Goal: Task Accomplishment & Management: Use online tool/utility

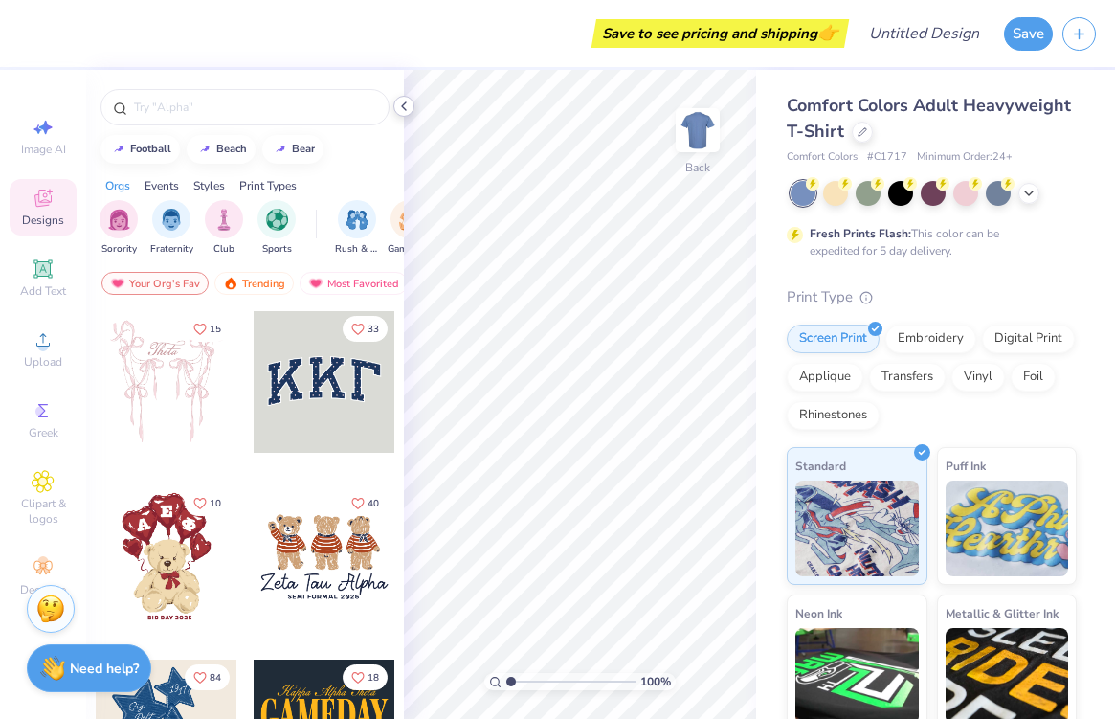
click at [400, 110] on icon at bounding box center [403, 106] width 15 height 15
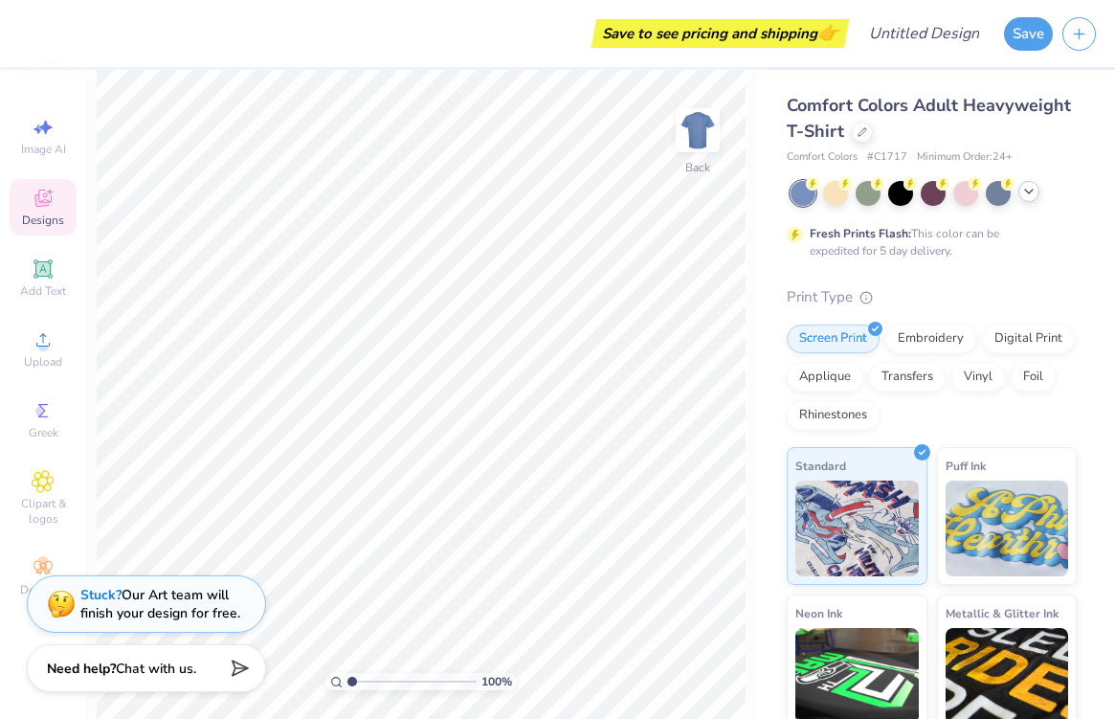
click at [1029, 191] on polyline at bounding box center [1029, 191] width 8 height 4
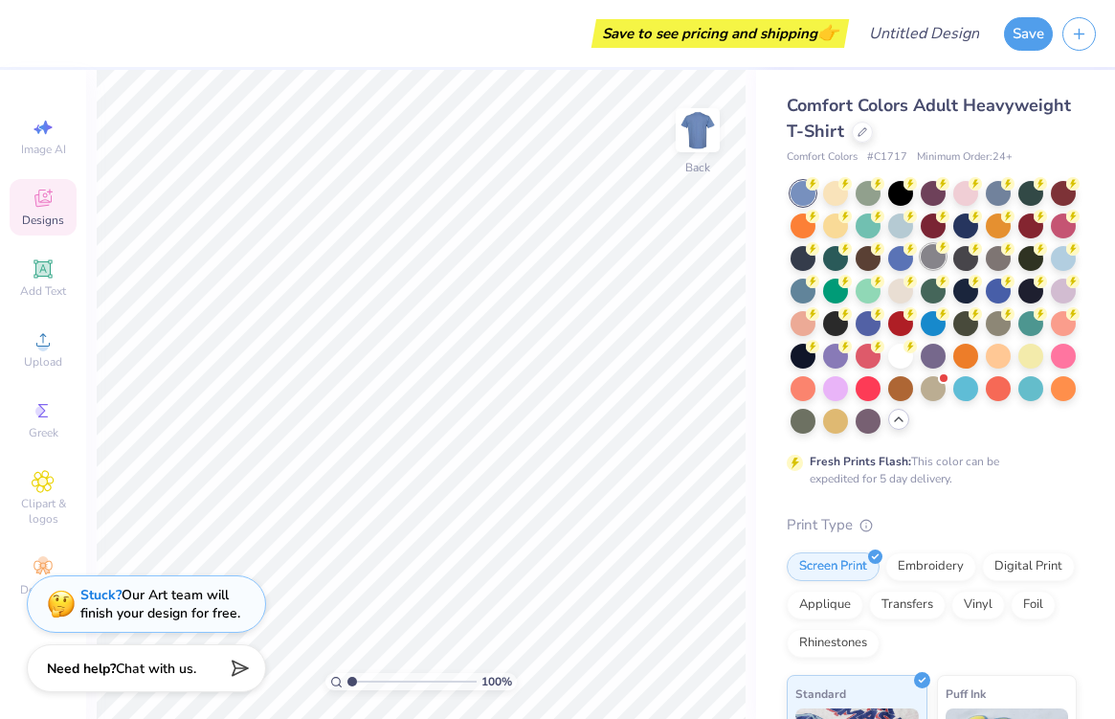
click at [933, 261] on div at bounding box center [933, 256] width 25 height 25
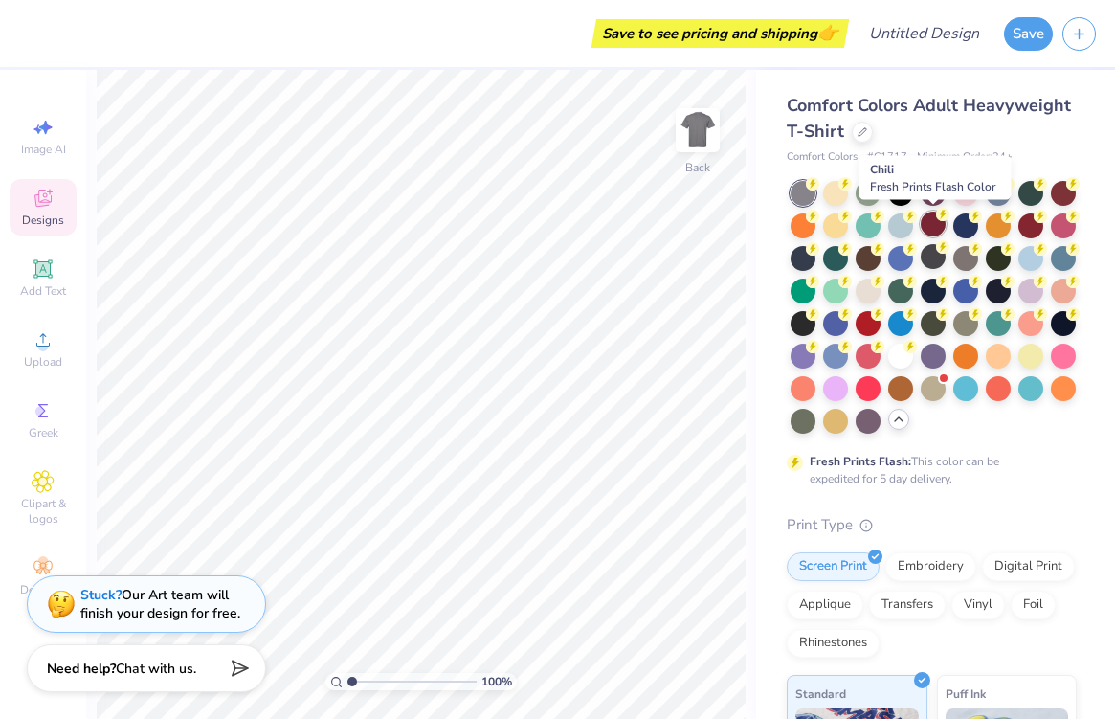
click at [937, 229] on div at bounding box center [933, 223] width 25 height 25
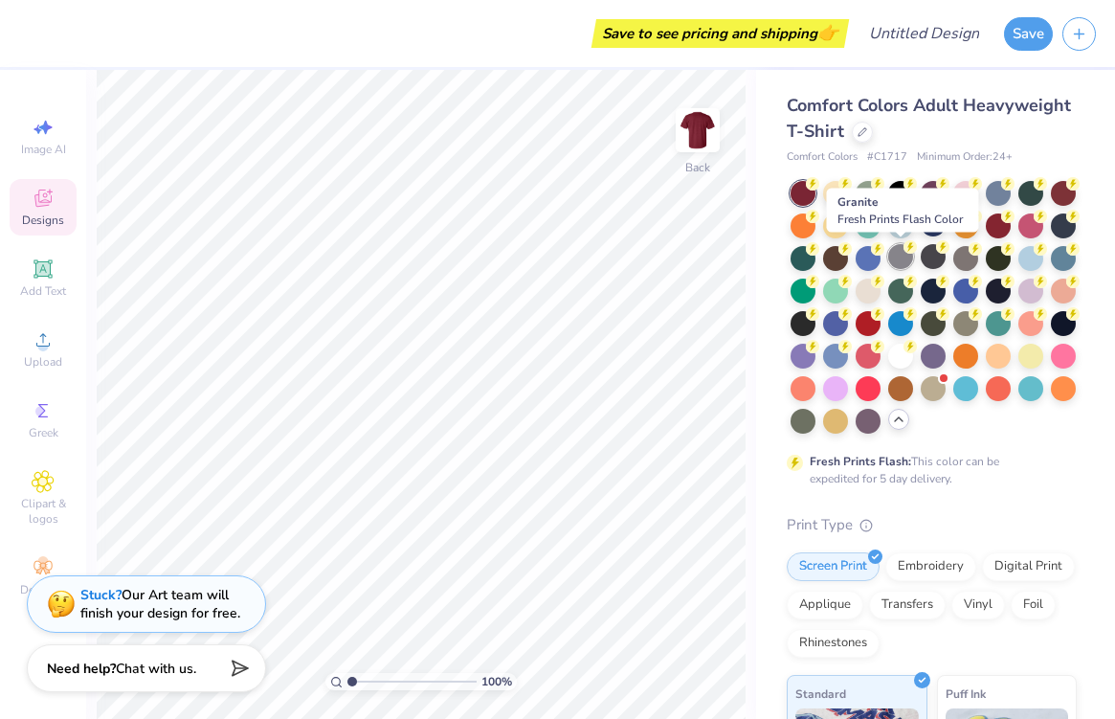
click at [900, 252] on div at bounding box center [900, 256] width 25 height 25
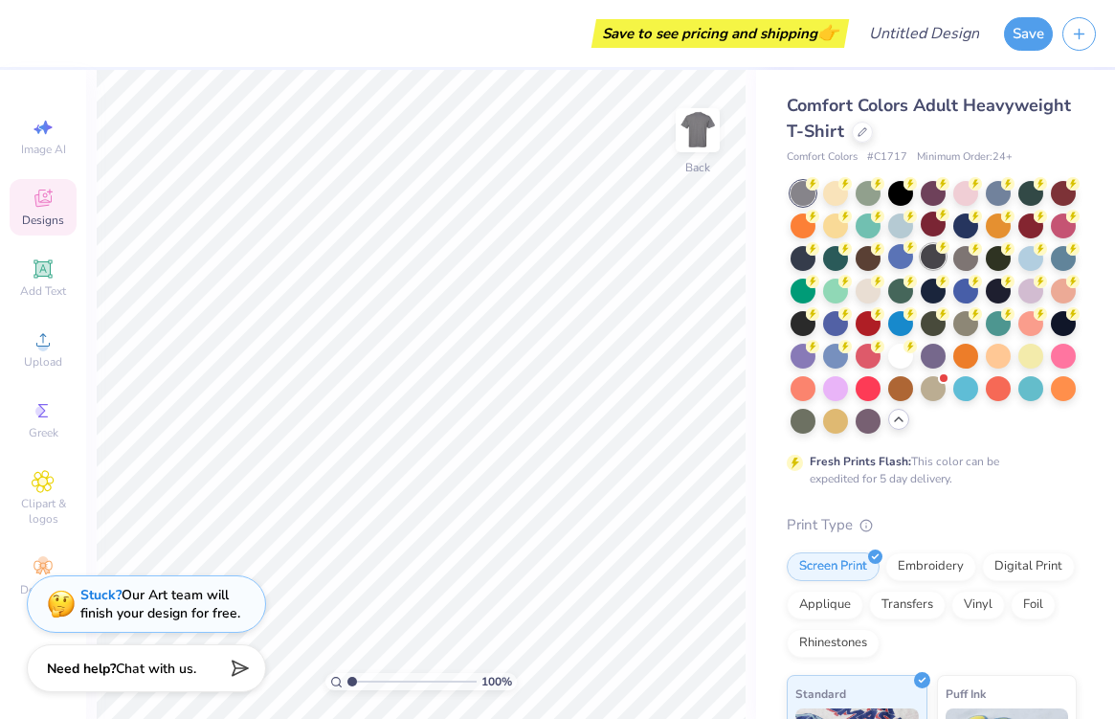
click at [930, 255] on div at bounding box center [933, 256] width 25 height 25
click at [898, 261] on div at bounding box center [900, 256] width 25 height 25
click at [907, 255] on div at bounding box center [900, 256] width 25 height 25
click at [32, 218] on span "Designs" at bounding box center [43, 219] width 42 height 15
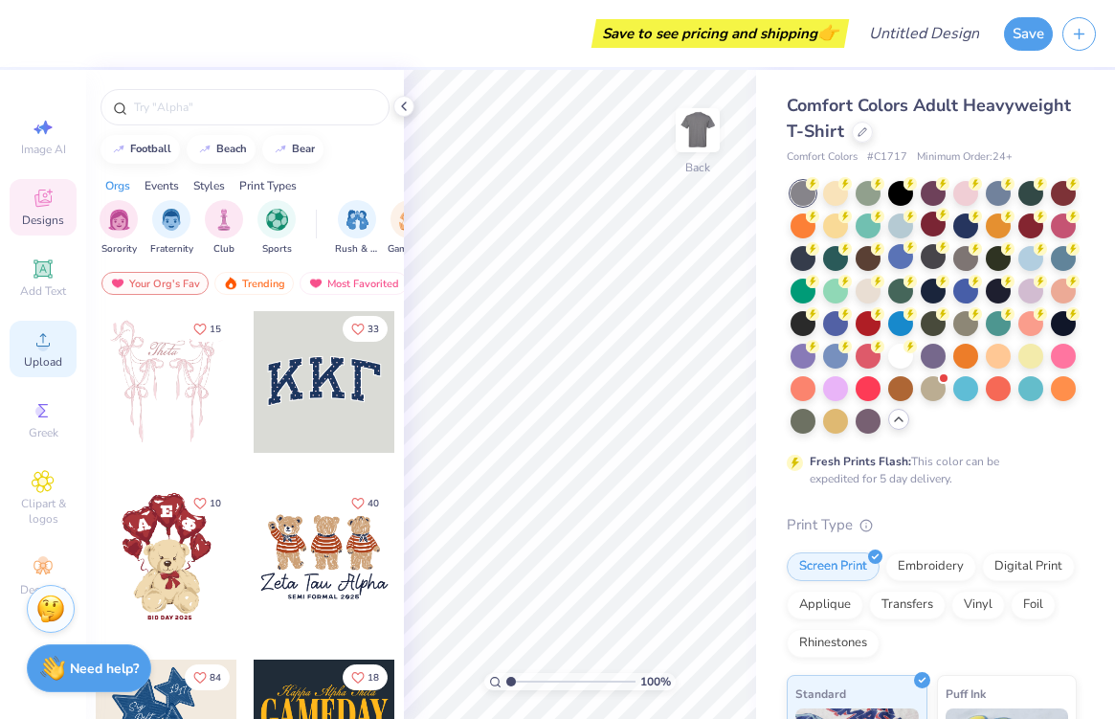
click at [33, 347] on icon at bounding box center [43, 339] width 23 height 23
click at [402, 105] on polyline at bounding box center [404, 106] width 4 height 8
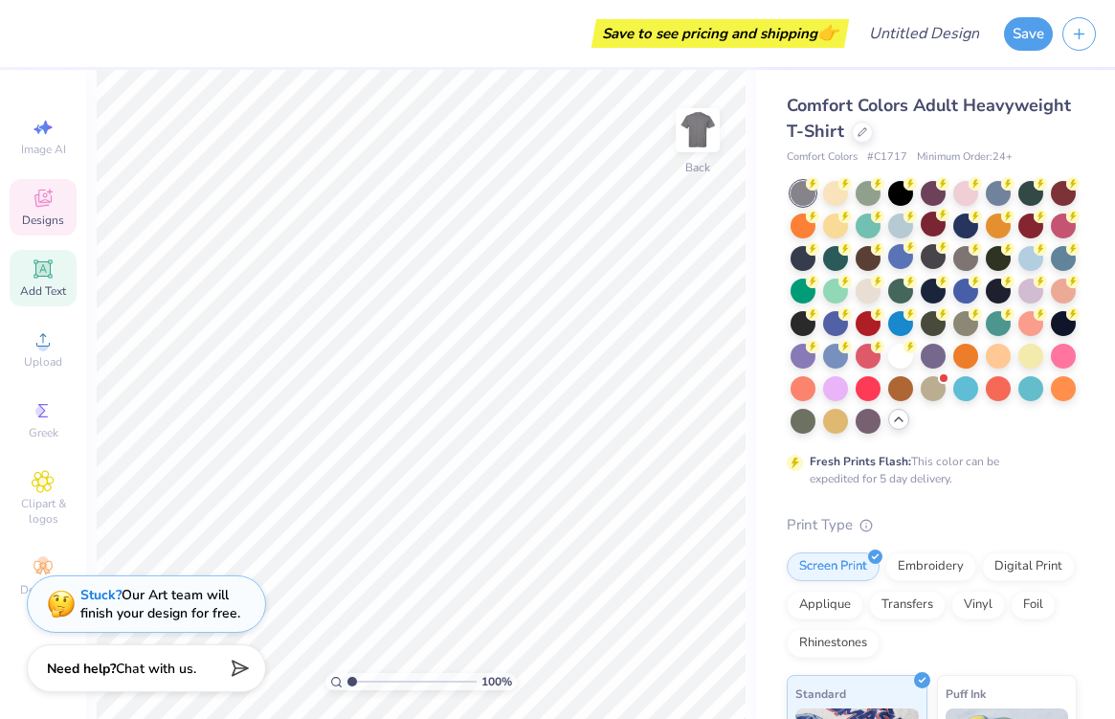
click at [48, 280] on div "Add Text" at bounding box center [43, 278] width 67 height 56
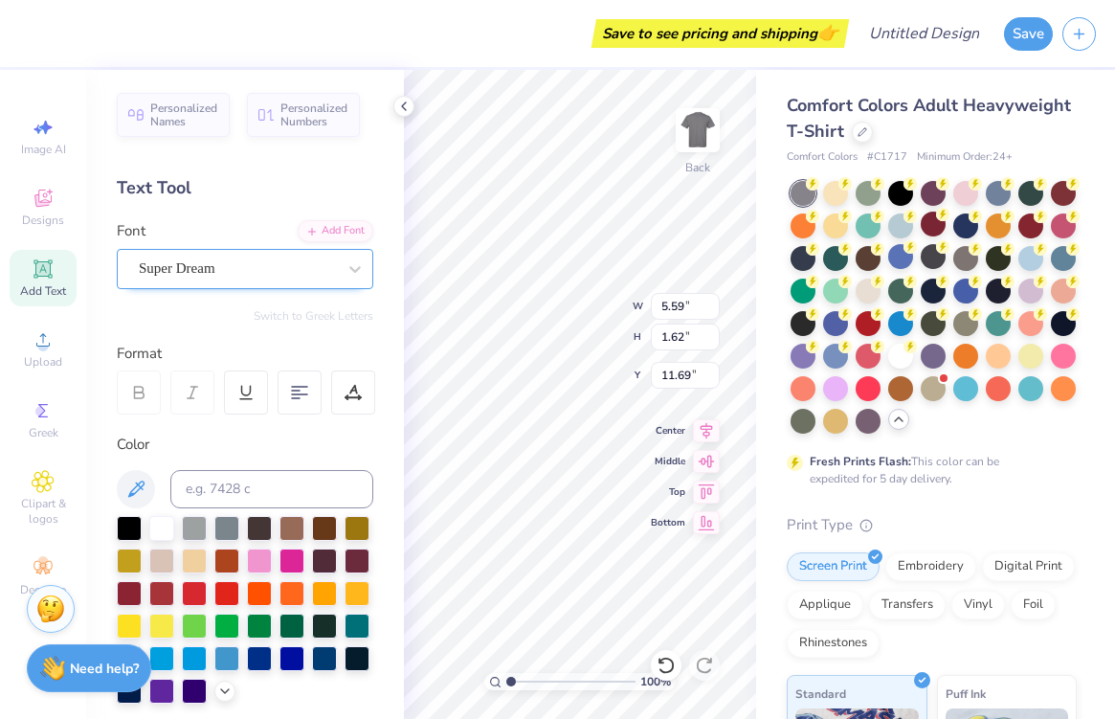
type textarea "AAA"
click at [309, 263] on div "Super Dream" at bounding box center [237, 269] width 201 height 30
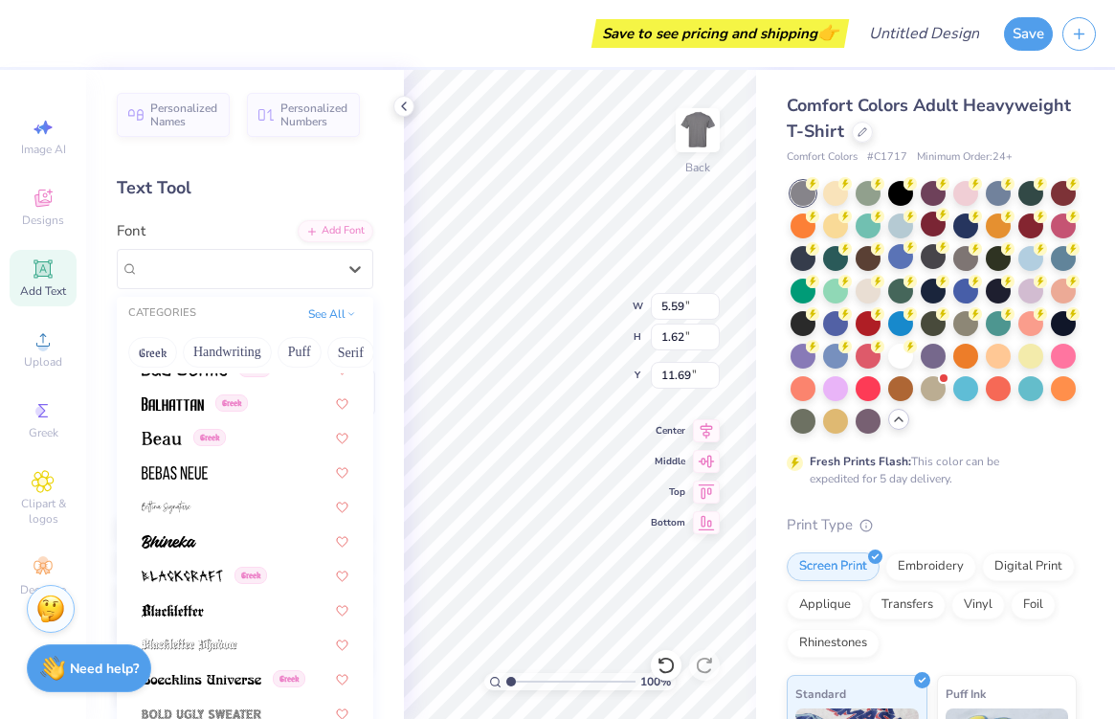
scroll to position [843, 0]
click at [278, 465] on div at bounding box center [245, 472] width 207 height 20
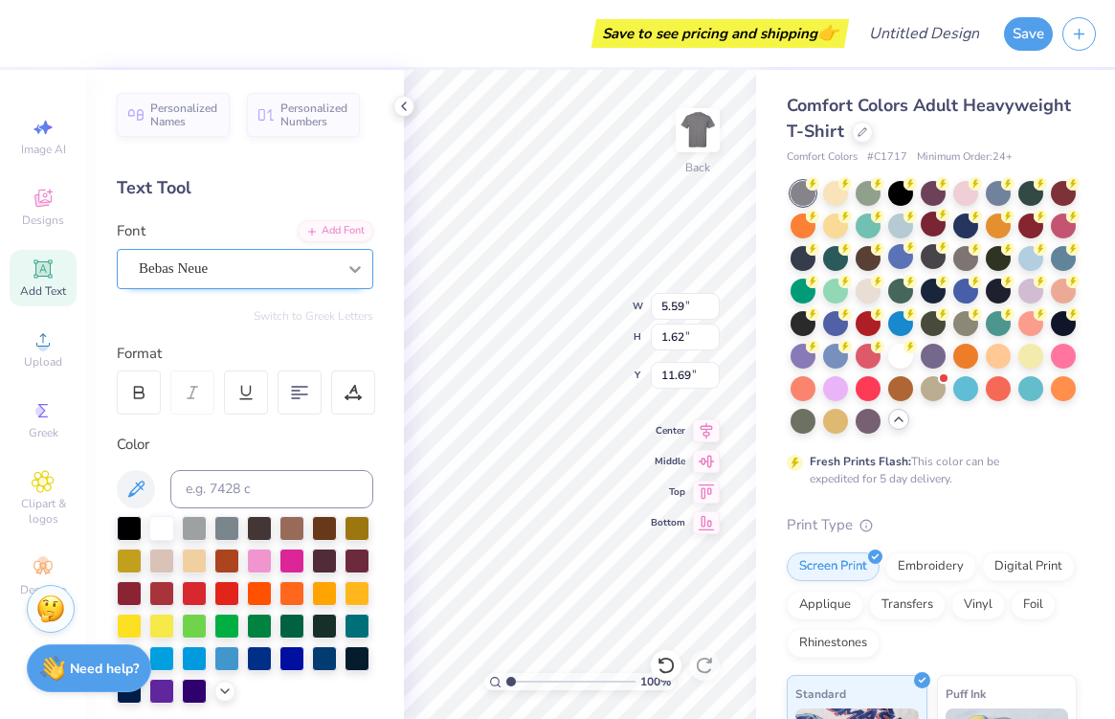
click at [347, 271] on icon at bounding box center [354, 268] width 19 height 19
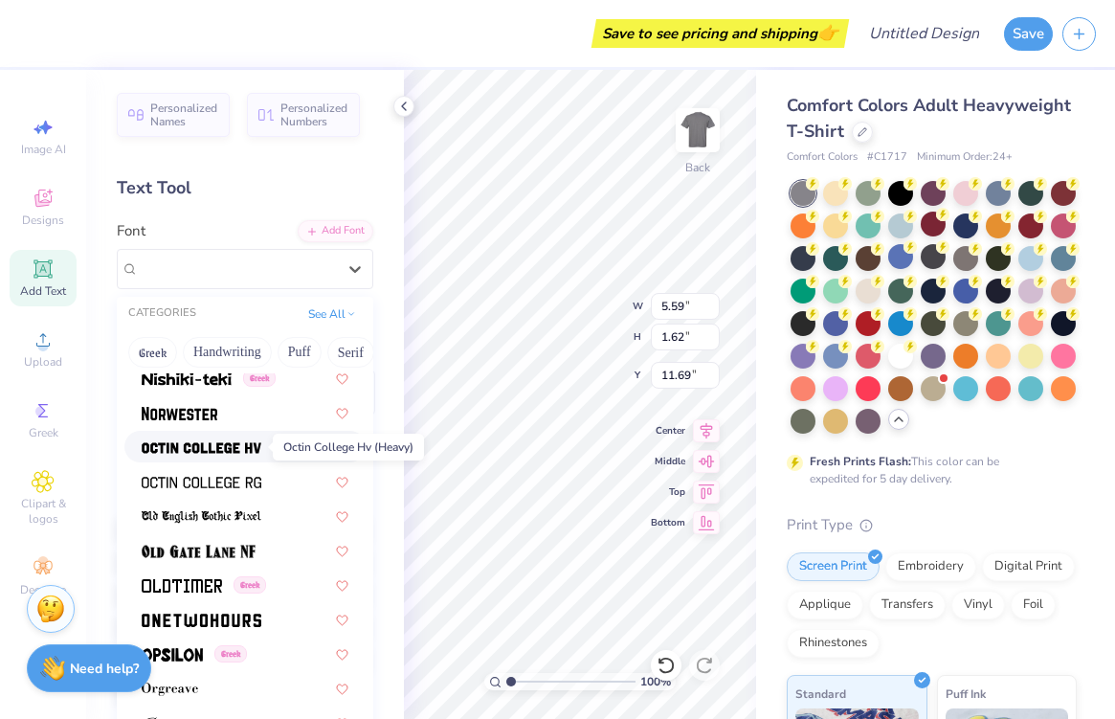
scroll to position [7484, 0]
click at [212, 445] on img at bounding box center [202, 446] width 120 height 13
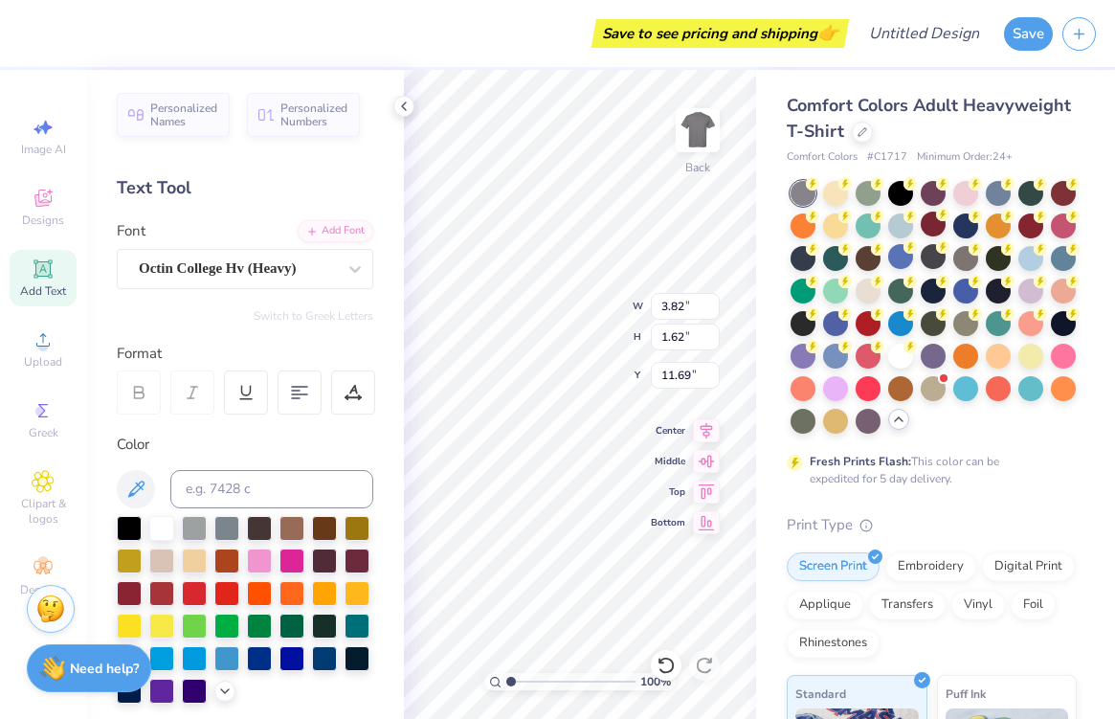
type input "5.86"
click at [34, 282] on div "Add Text" at bounding box center [43, 278] width 67 height 56
type input "5.59"
type input "11.69"
type input "6.90"
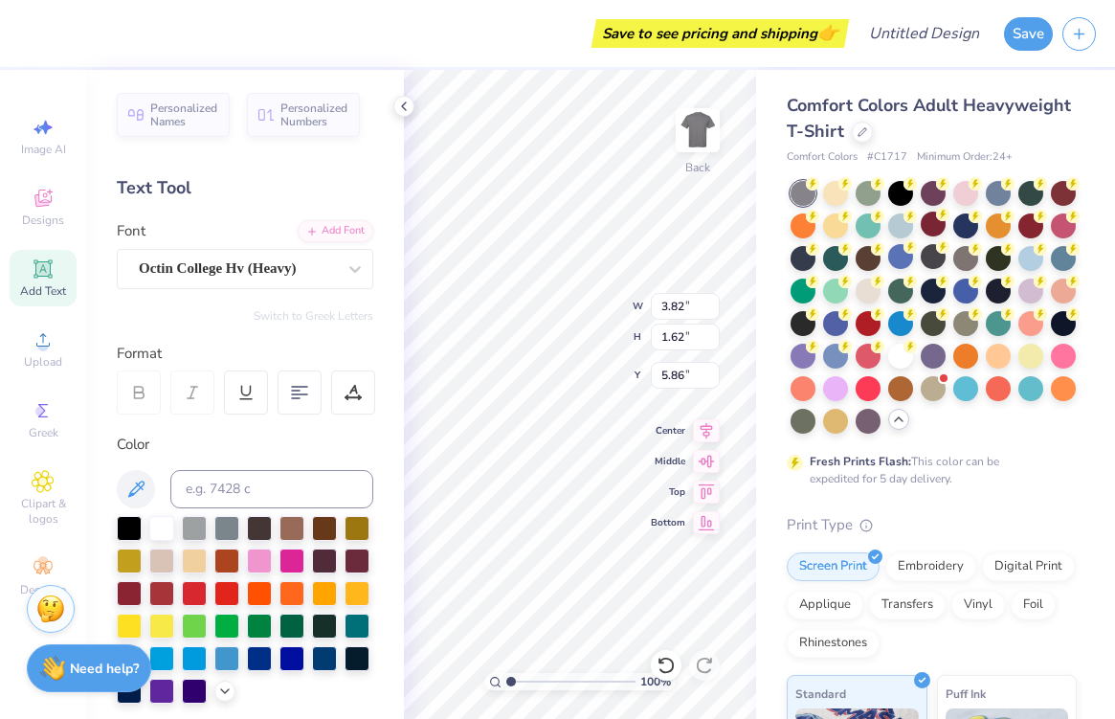
type input "2.92"
type input "5.13"
type input "8.25"
type input "3.49"
type input "5.42"
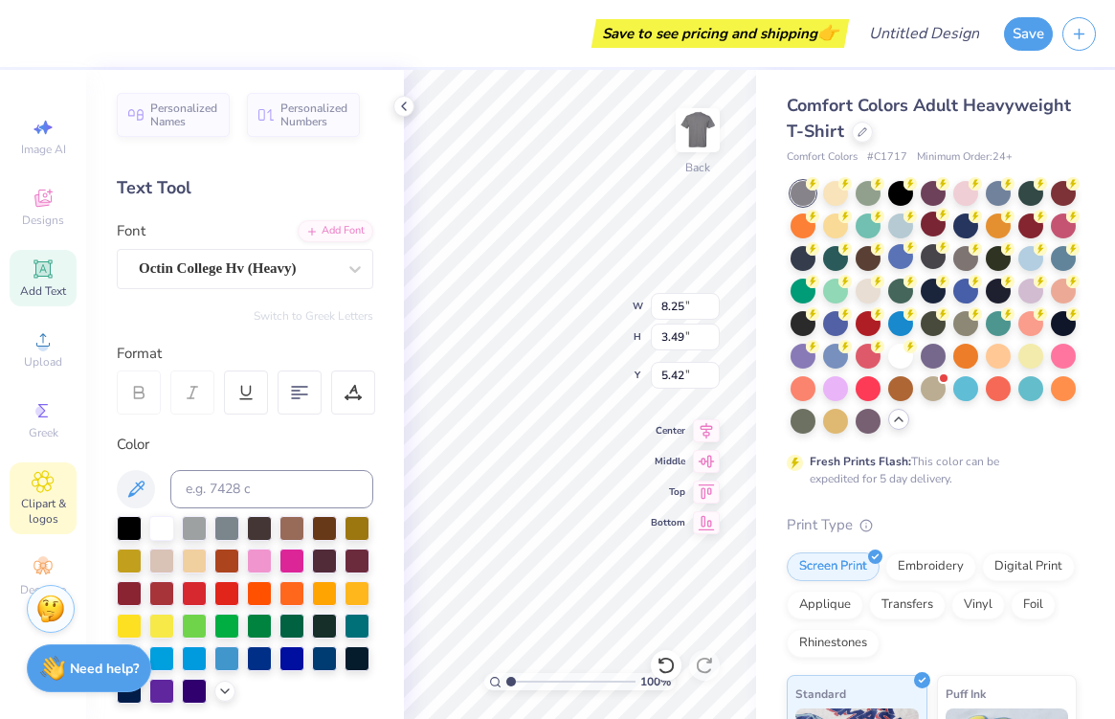
click at [52, 503] on span "Clipart & logos" at bounding box center [43, 511] width 67 height 31
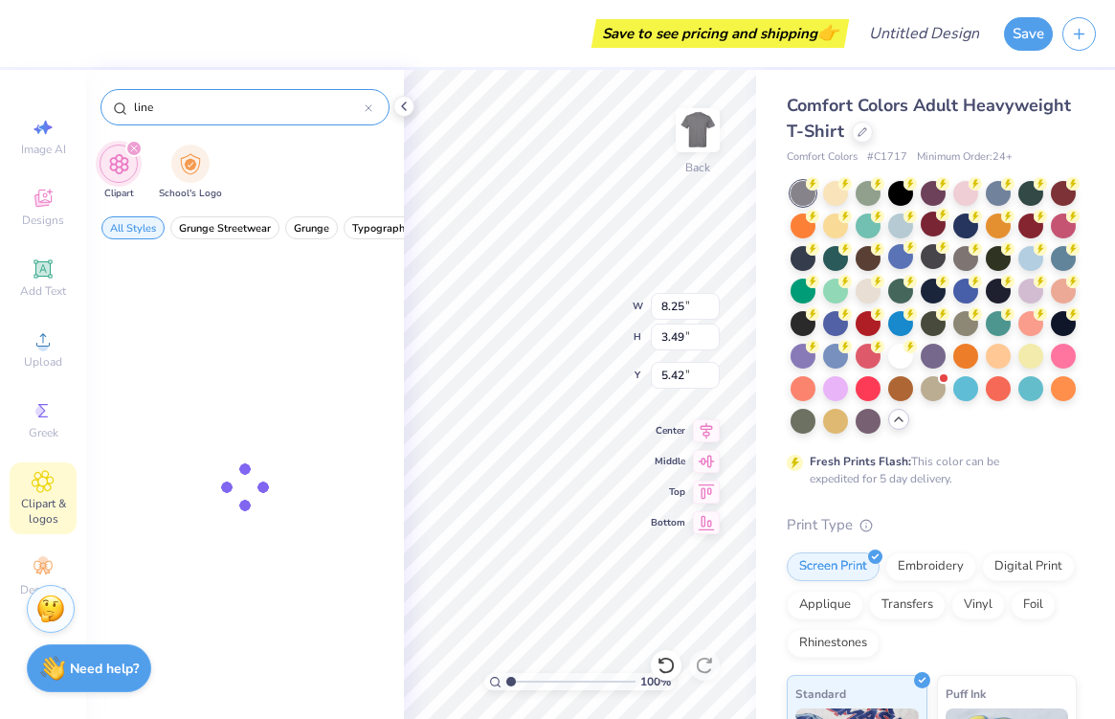
type input "line"
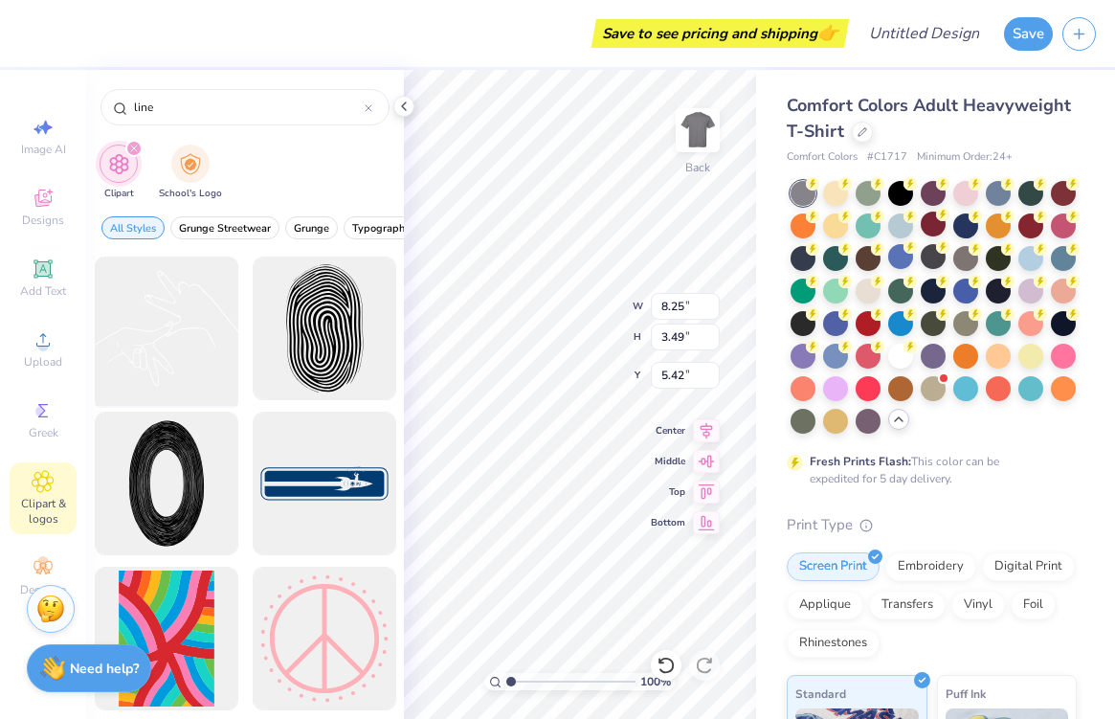
scroll to position [0, 0]
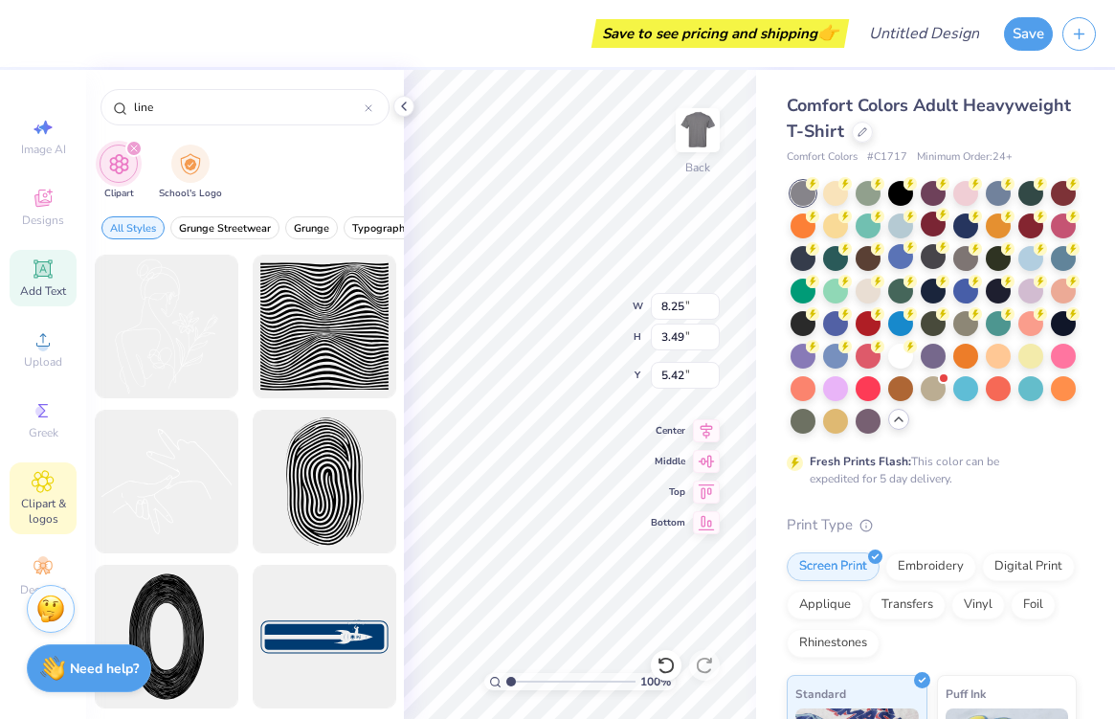
click at [35, 279] on icon at bounding box center [43, 268] width 23 height 23
type input "5.59"
type input "1.62"
type input "11.69"
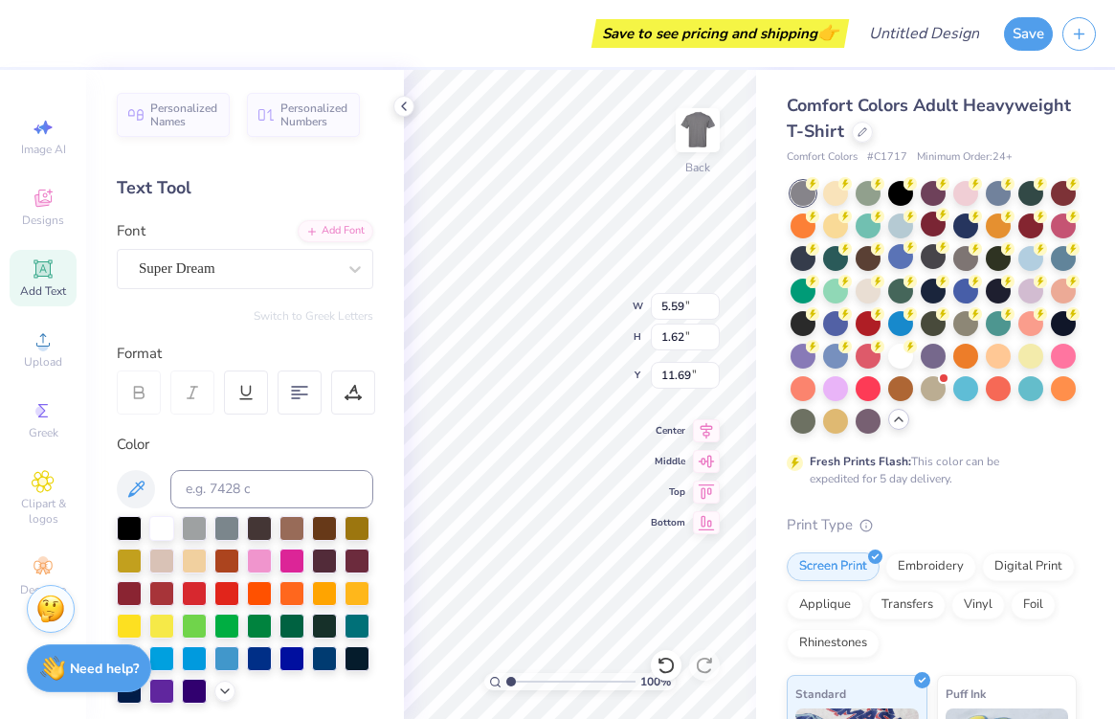
type textarea "-"
type textarea "Aggie Accounting Association"
click at [317, 271] on div "Super Dream" at bounding box center [237, 269] width 201 height 30
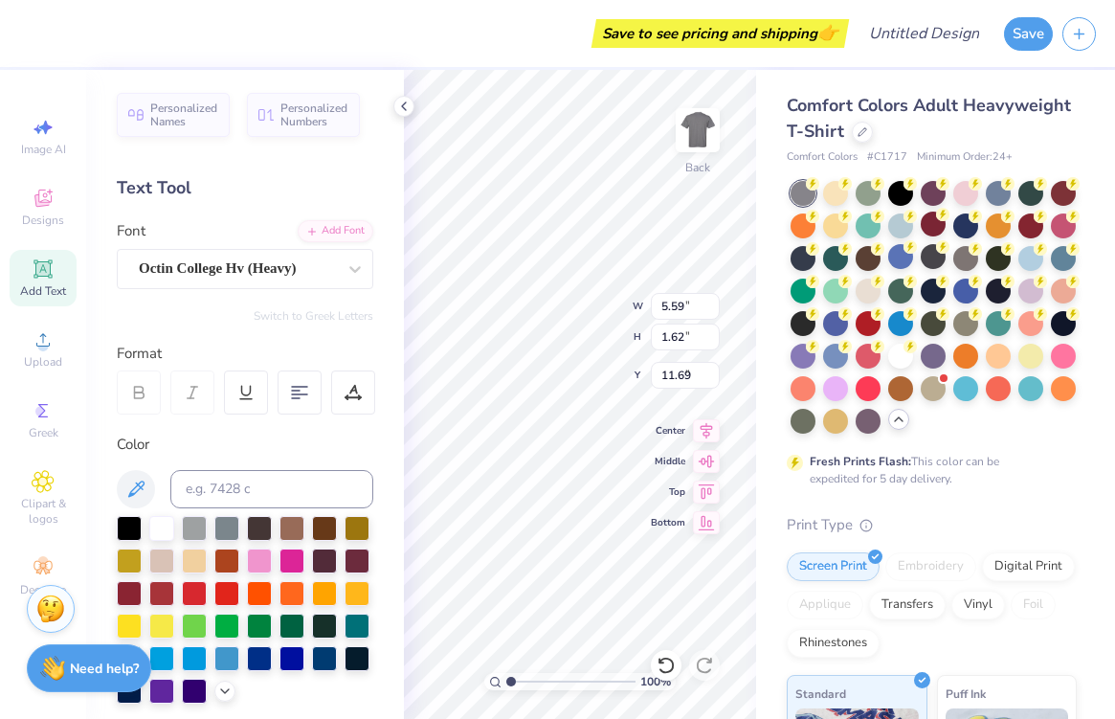
type input "8.25"
type input "3.49"
type input "5.43"
type input "14.17"
type input "0.90"
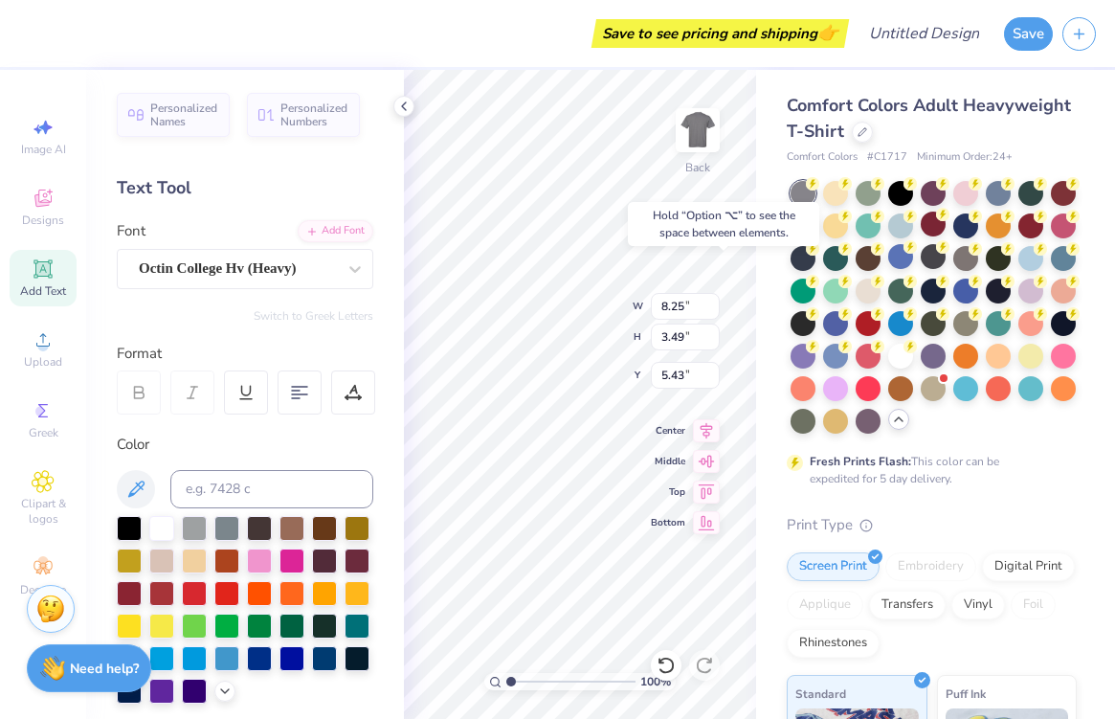
type input "12.05"
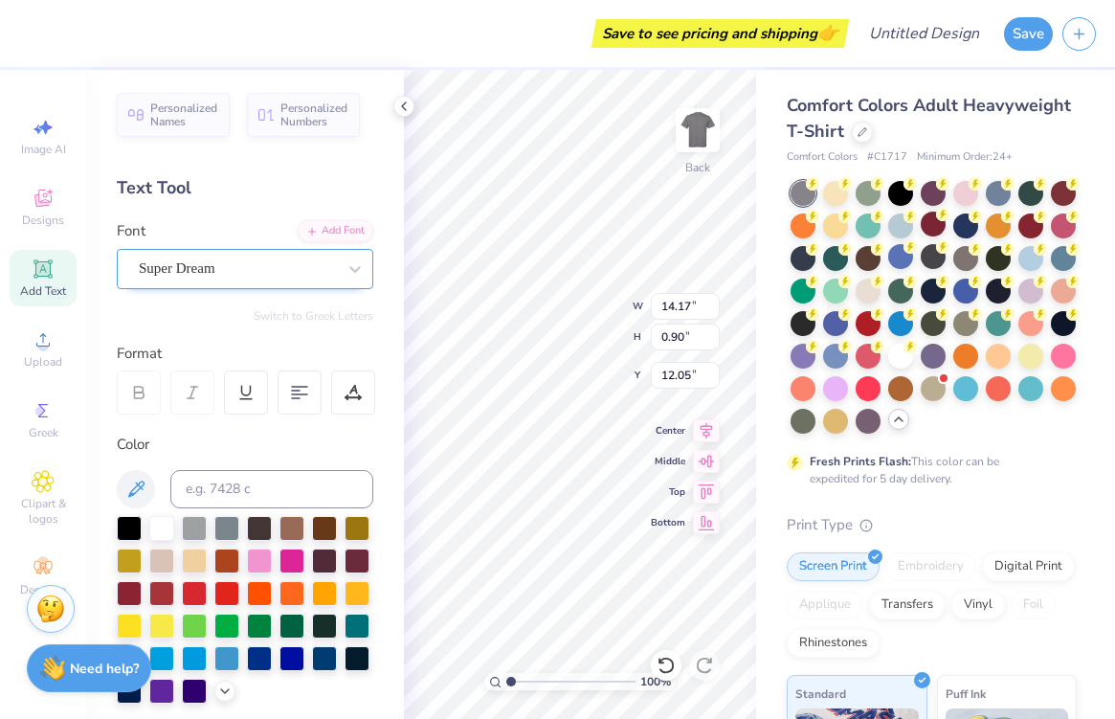
click at [315, 264] on div "Super Dream" at bounding box center [237, 269] width 201 height 30
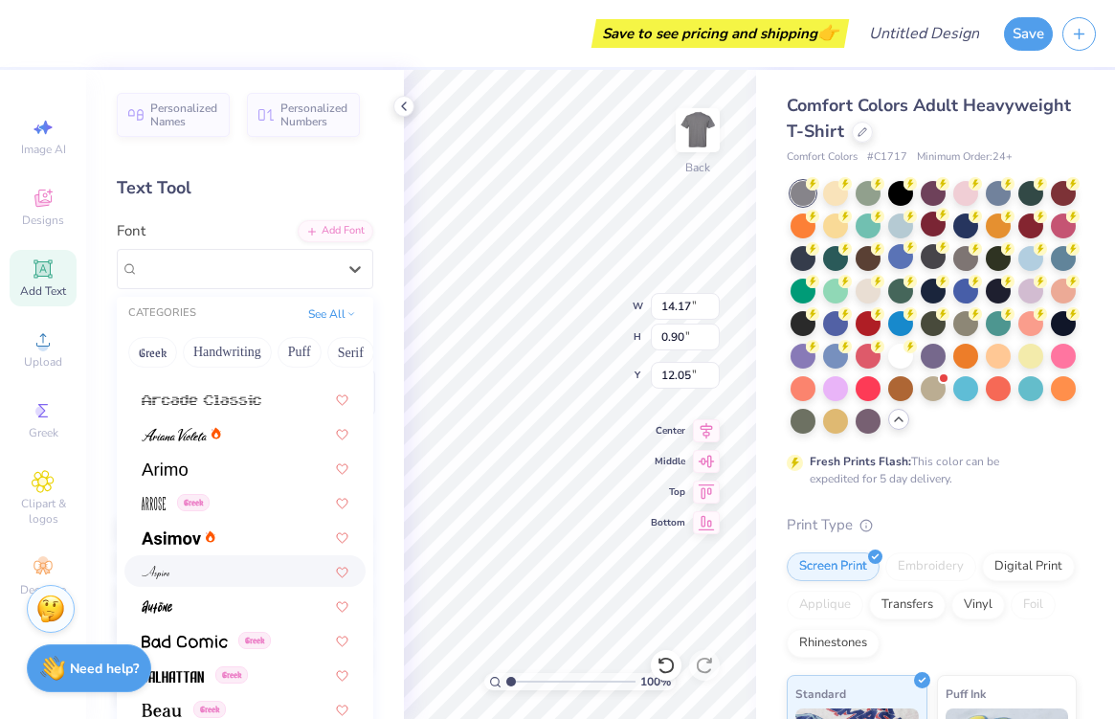
scroll to position [567, 0]
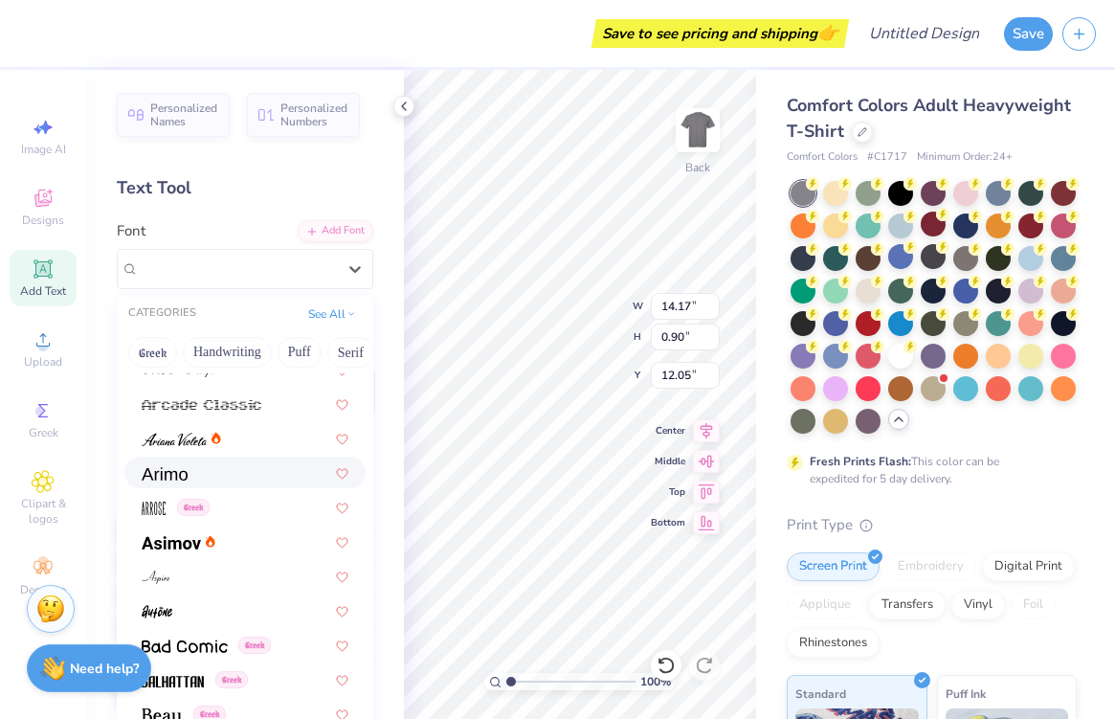
click at [255, 473] on div at bounding box center [245, 472] width 207 height 20
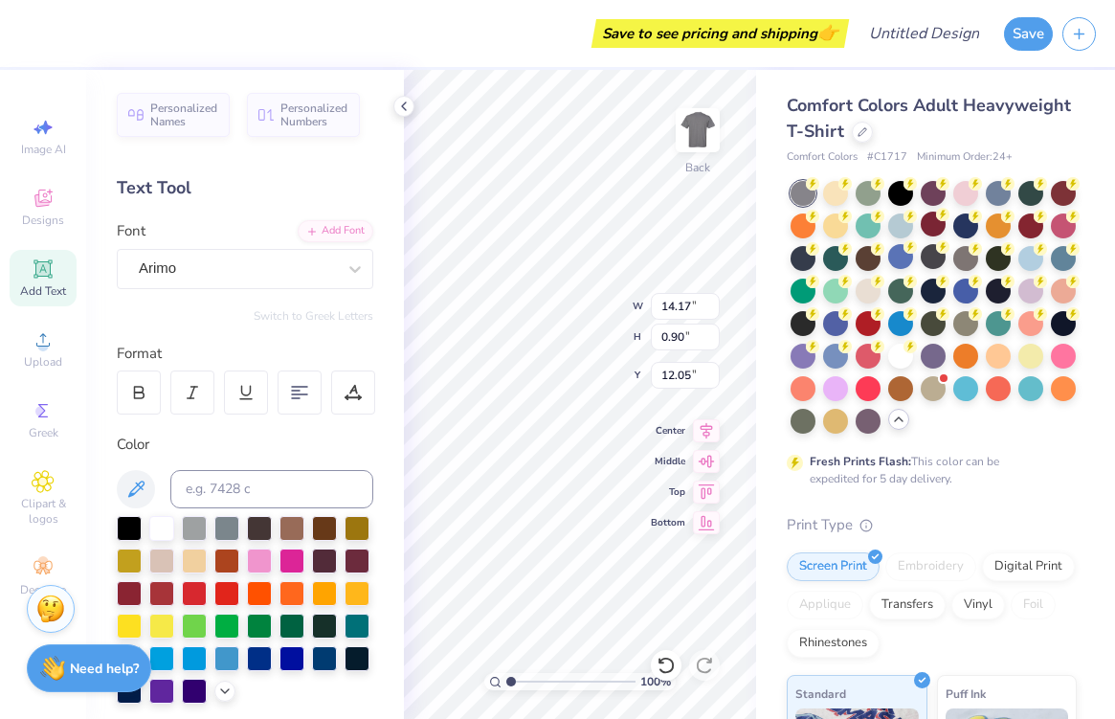
type input "13.50"
type input "0.97"
type input "12.02"
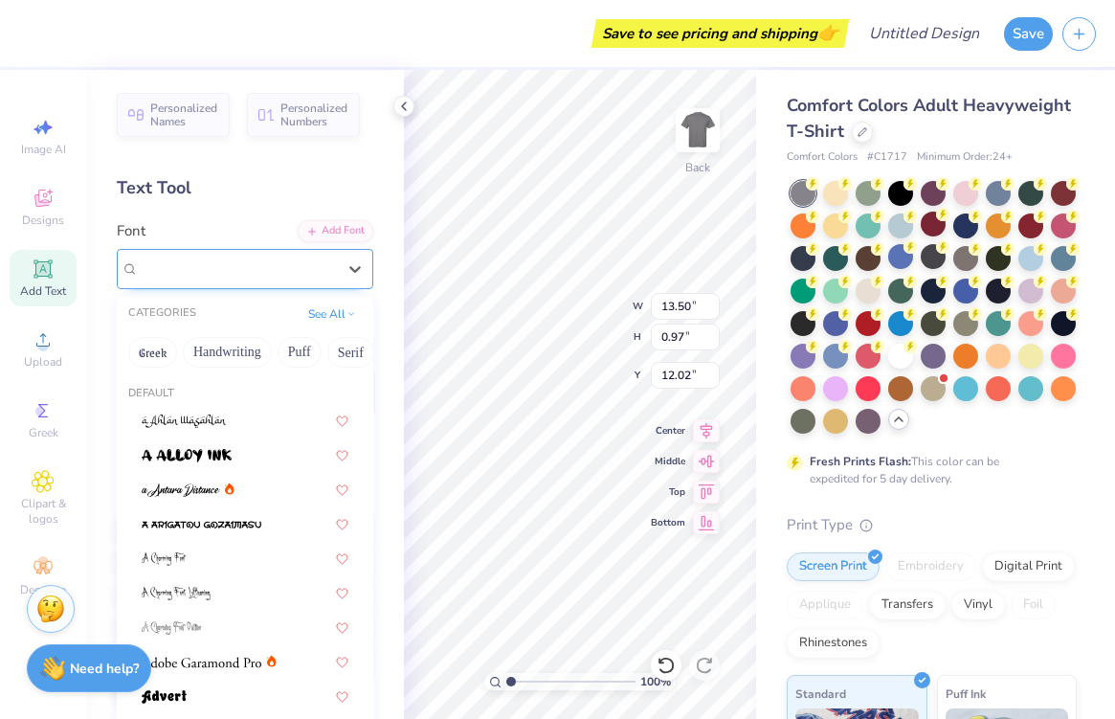
click at [321, 266] on div "Arimo" at bounding box center [237, 269] width 201 height 30
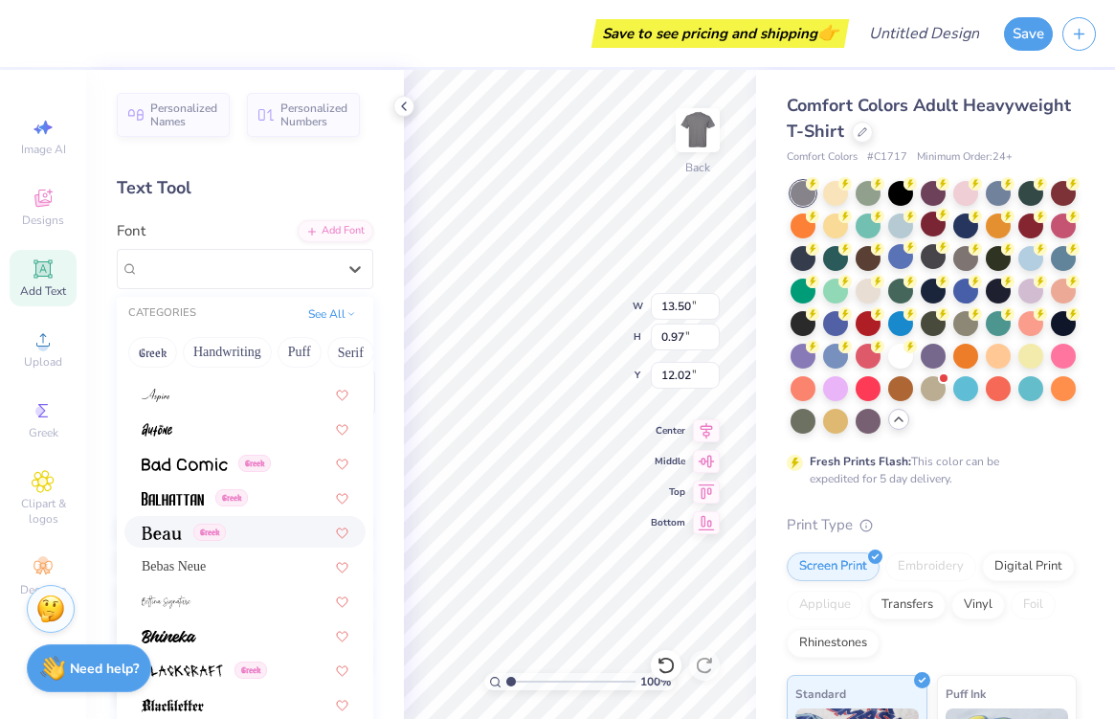
scroll to position [751, 0]
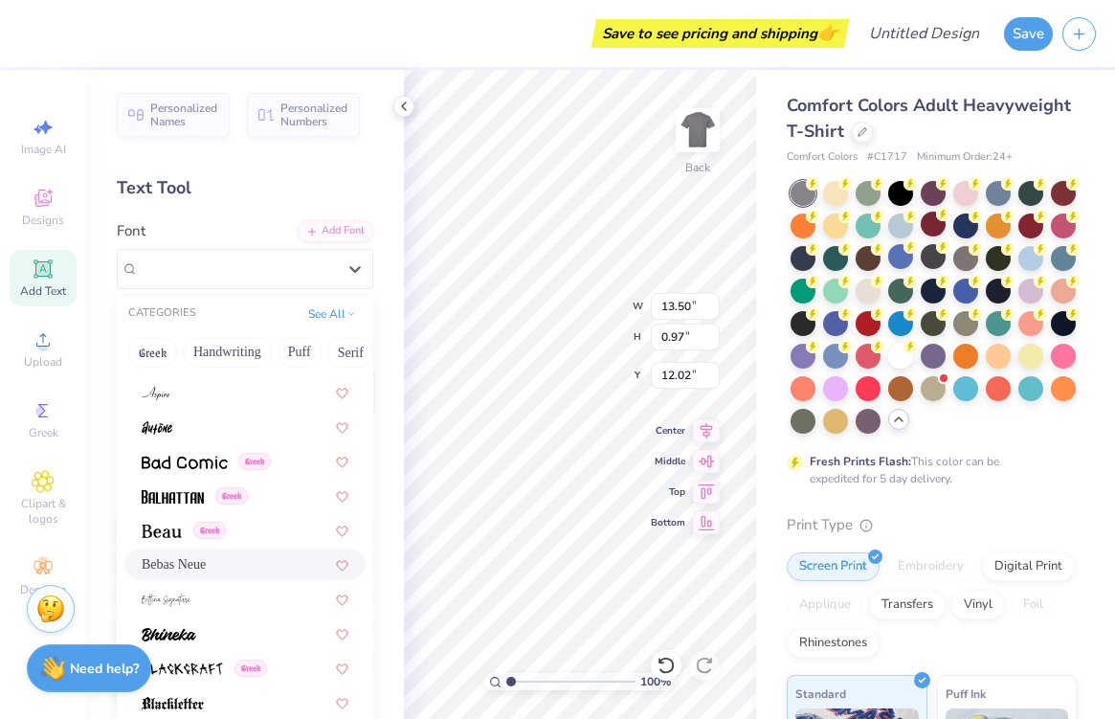
click at [249, 566] on div "Bebas Neue" at bounding box center [245, 564] width 207 height 20
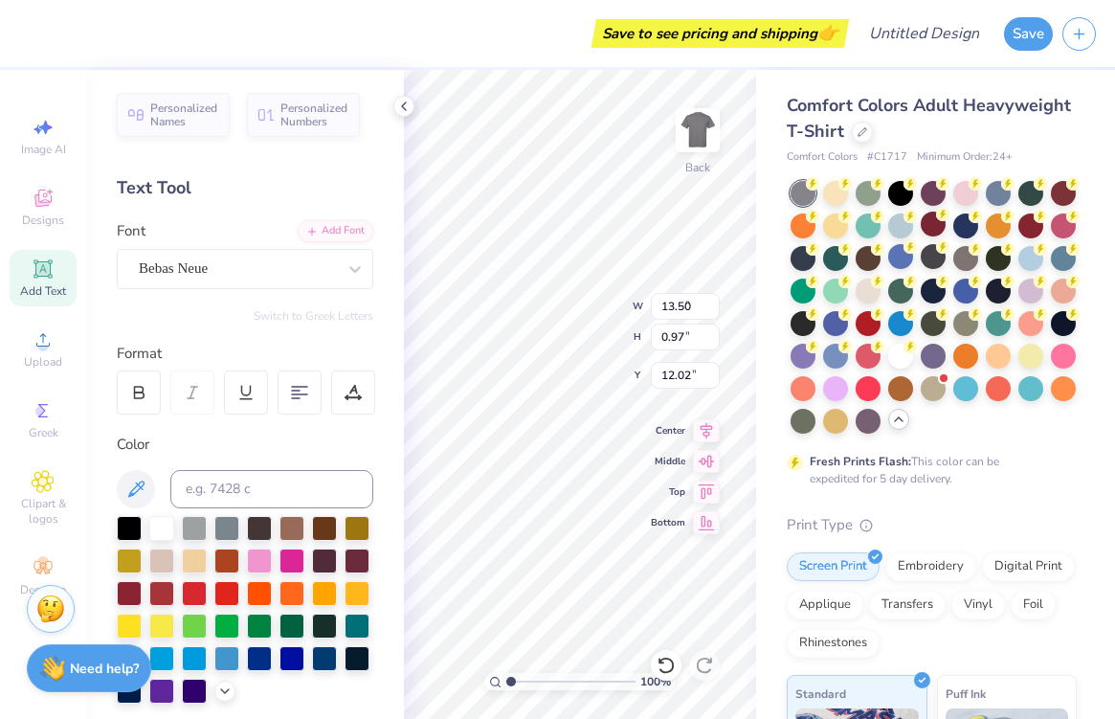
type input "9.79"
type input "0.74"
type input "10.09"
type input "8.25"
type input "3.49"
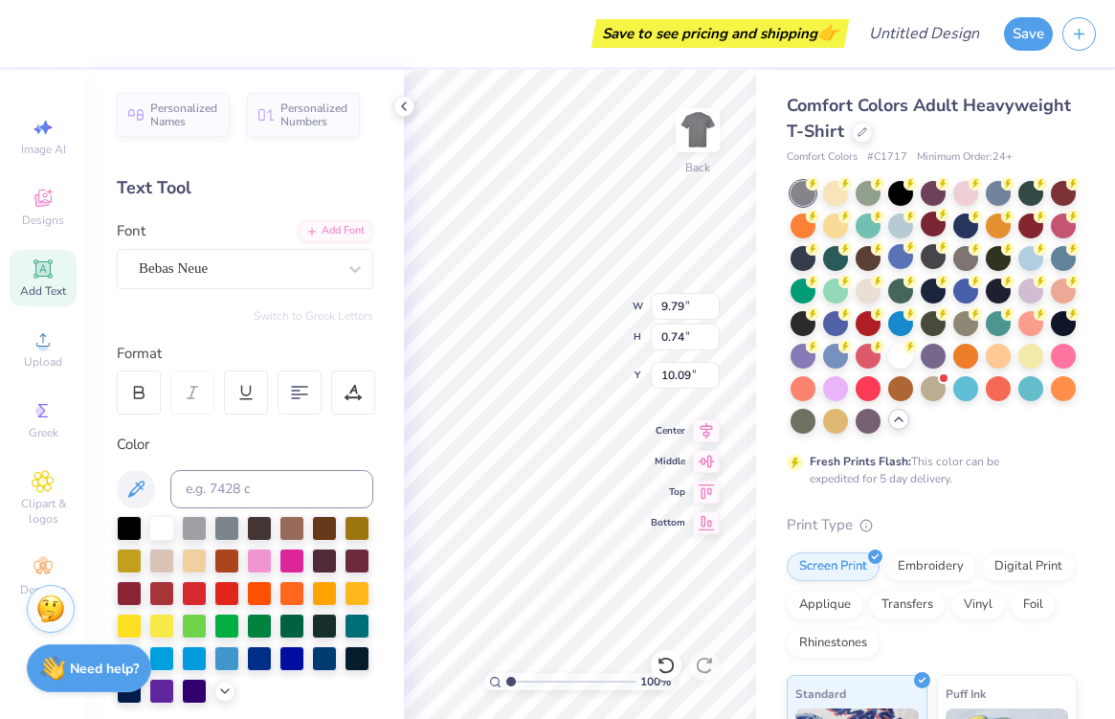
type input "5.43"
type input "8.73"
type input "3.70"
type input "4.24"
type input "9.21"
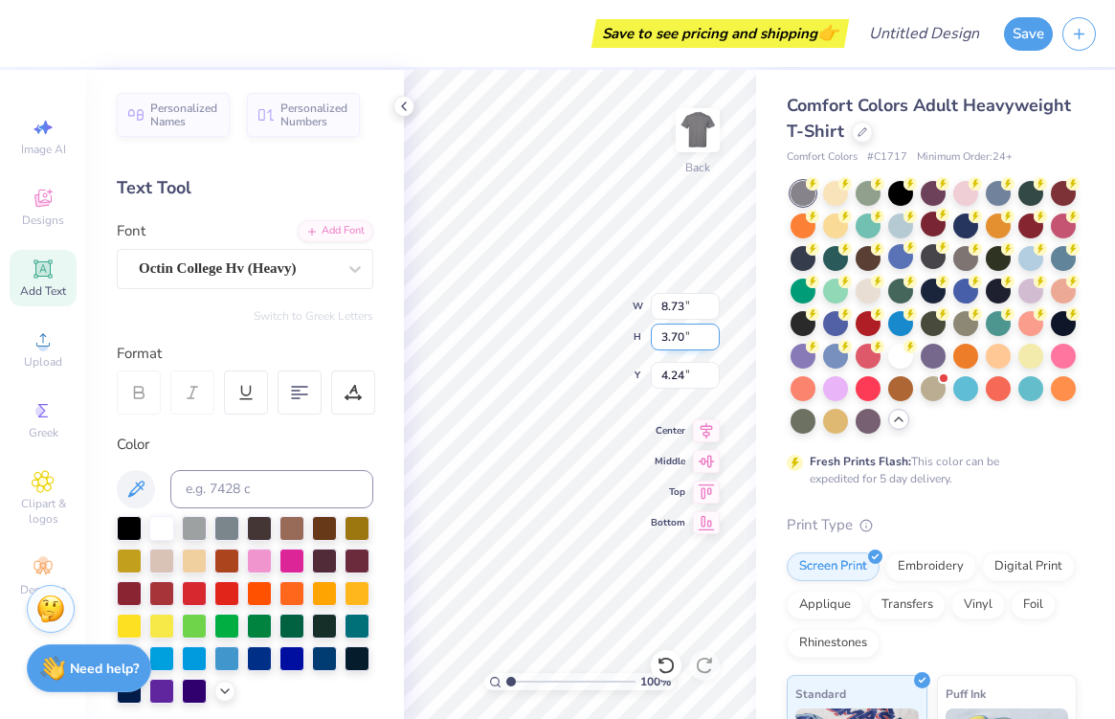
type input "3.90"
type input "4.92"
type input "9.42"
type input "3.99"
type input "4.83"
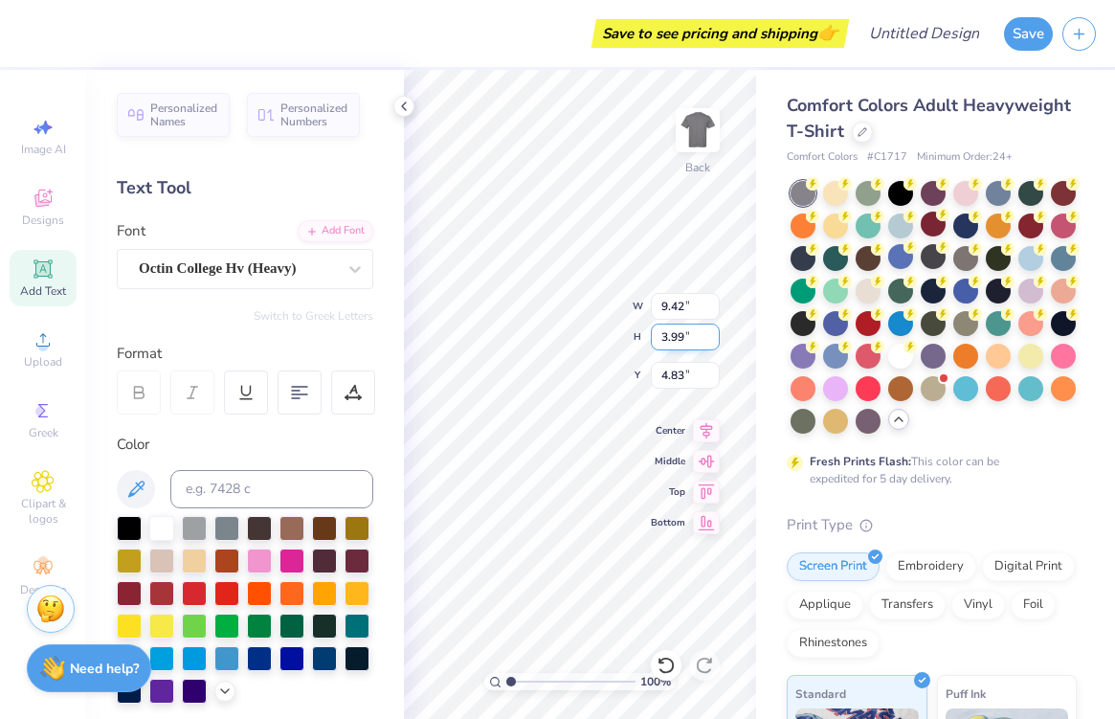
type input "9.63"
type input "4.08"
click at [45, 344] on circle at bounding box center [42, 346] width 11 height 11
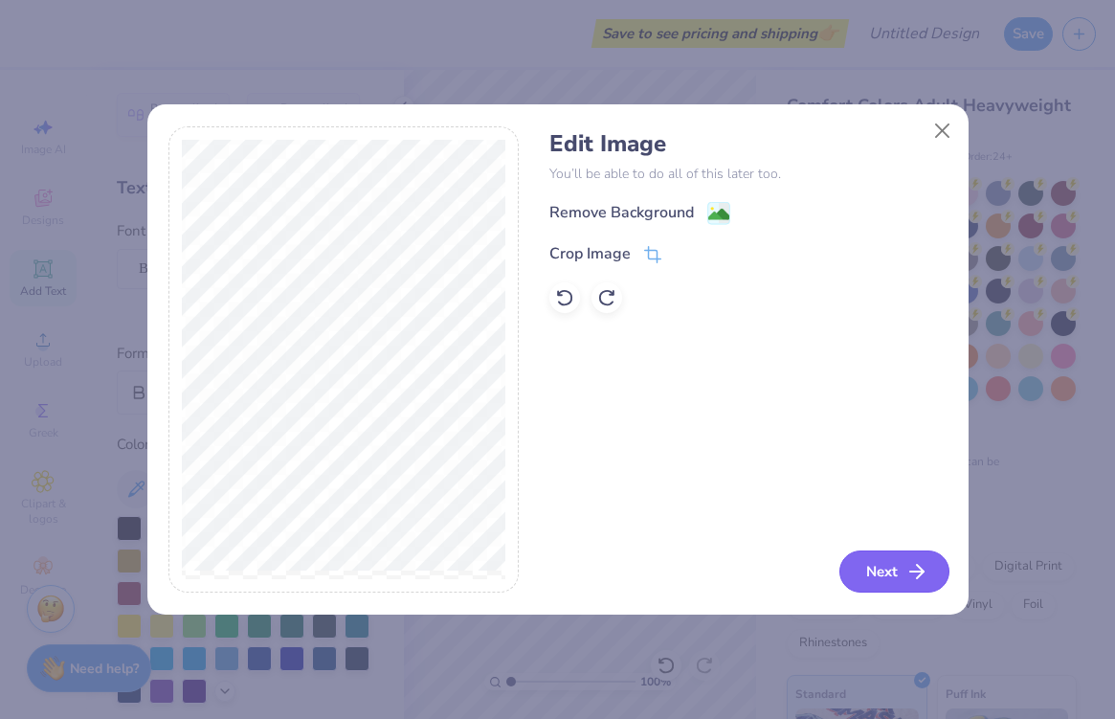
click at [866, 580] on button "Next" at bounding box center [894, 571] width 110 height 42
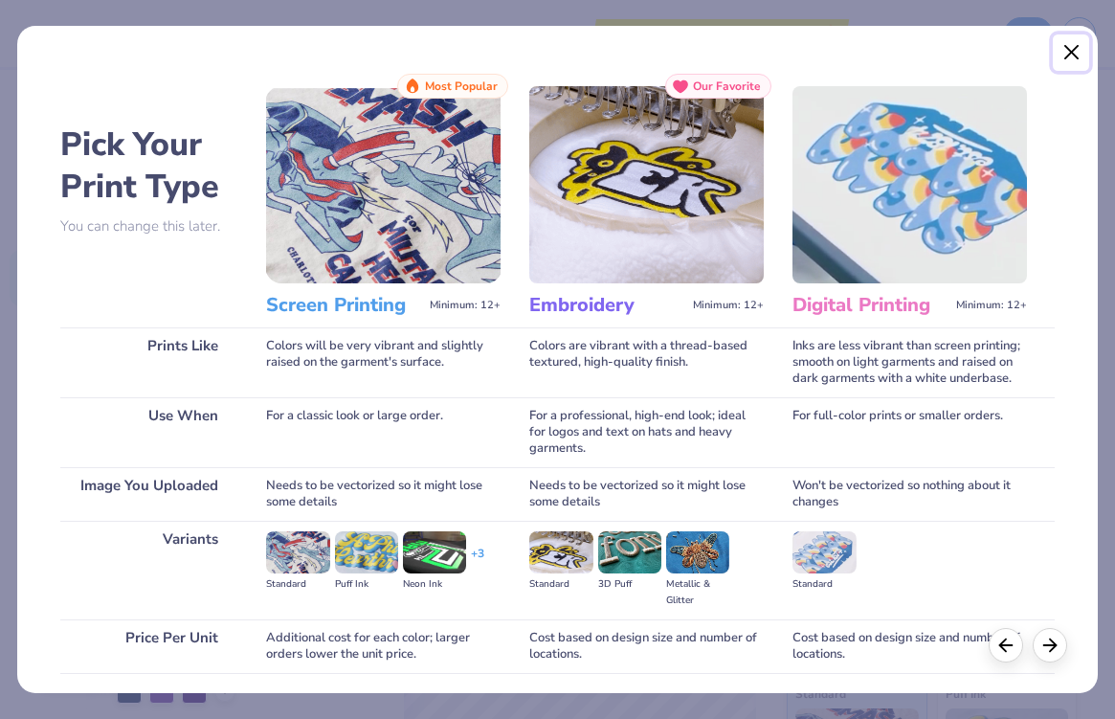
click at [1071, 53] on button "Close" at bounding box center [1071, 52] width 36 height 36
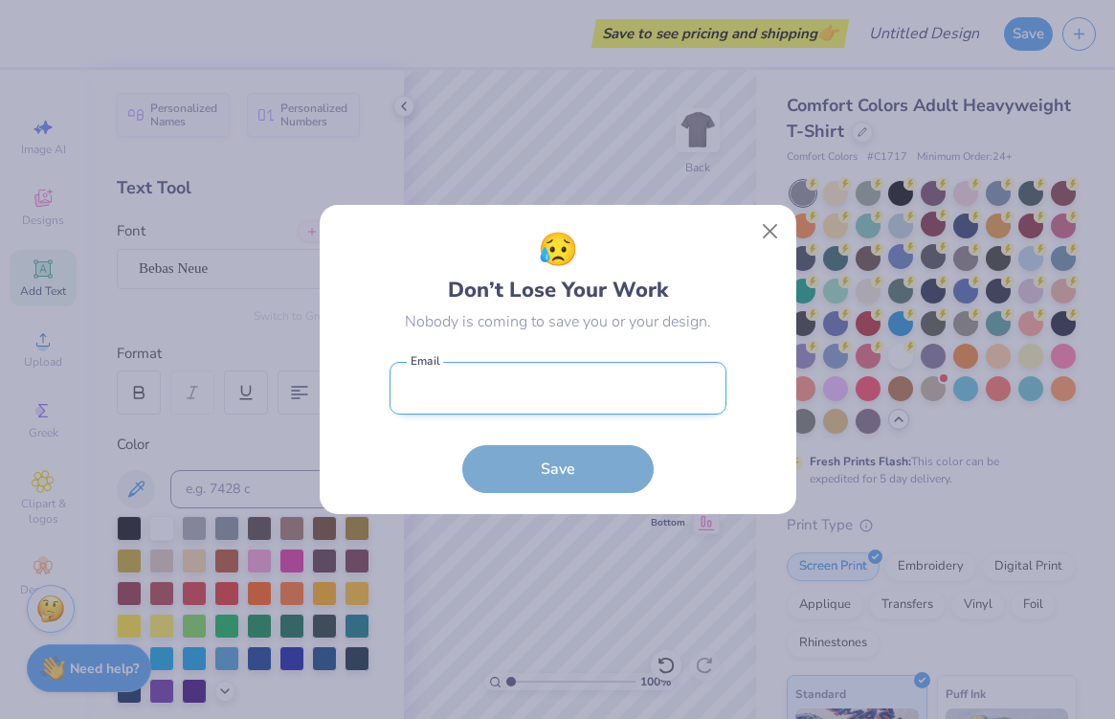
click at [588, 396] on input "email" at bounding box center [557, 388] width 337 height 53
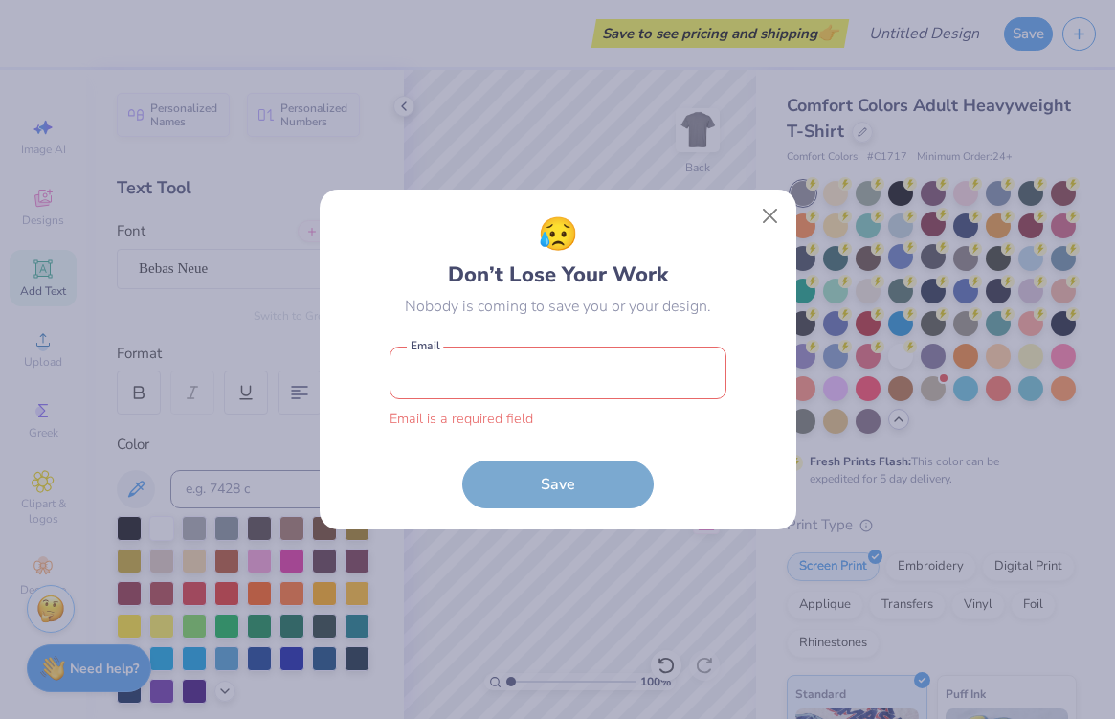
type input "[EMAIL_ADDRESS][DOMAIN_NAME]"
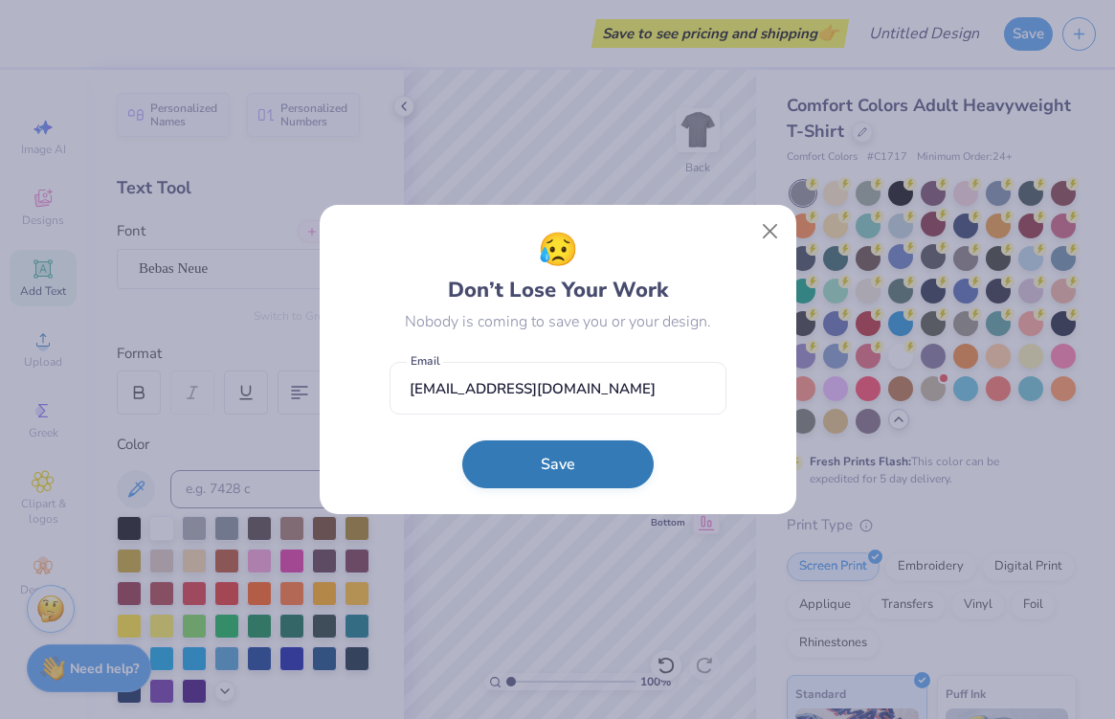
click at [528, 478] on button "Save" at bounding box center [557, 464] width 191 height 48
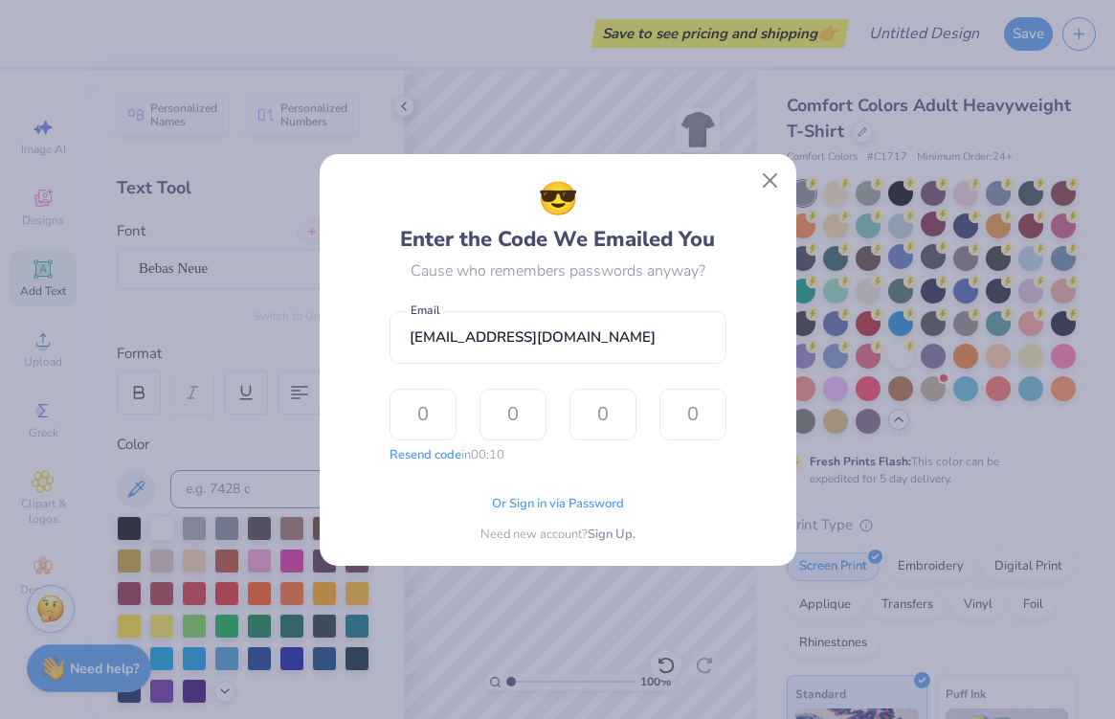
type input "7"
type input "5"
type input "1"
type input "5"
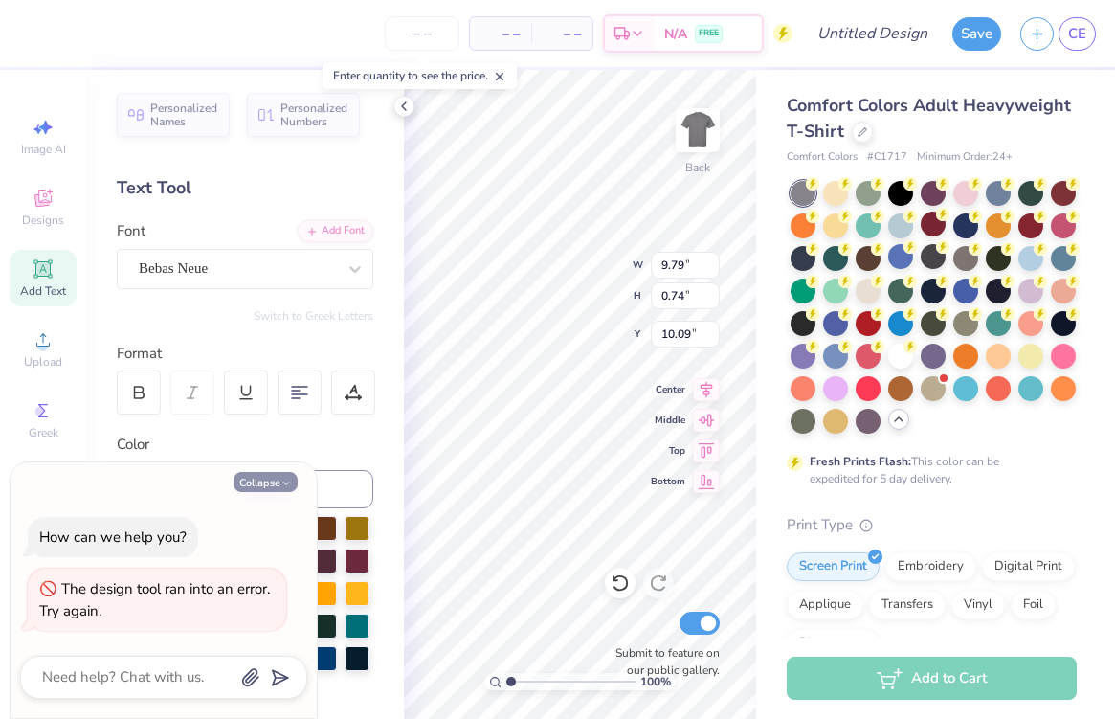
click at [279, 478] on button "Collapse" at bounding box center [265, 482] width 64 height 20
type textarea "x"
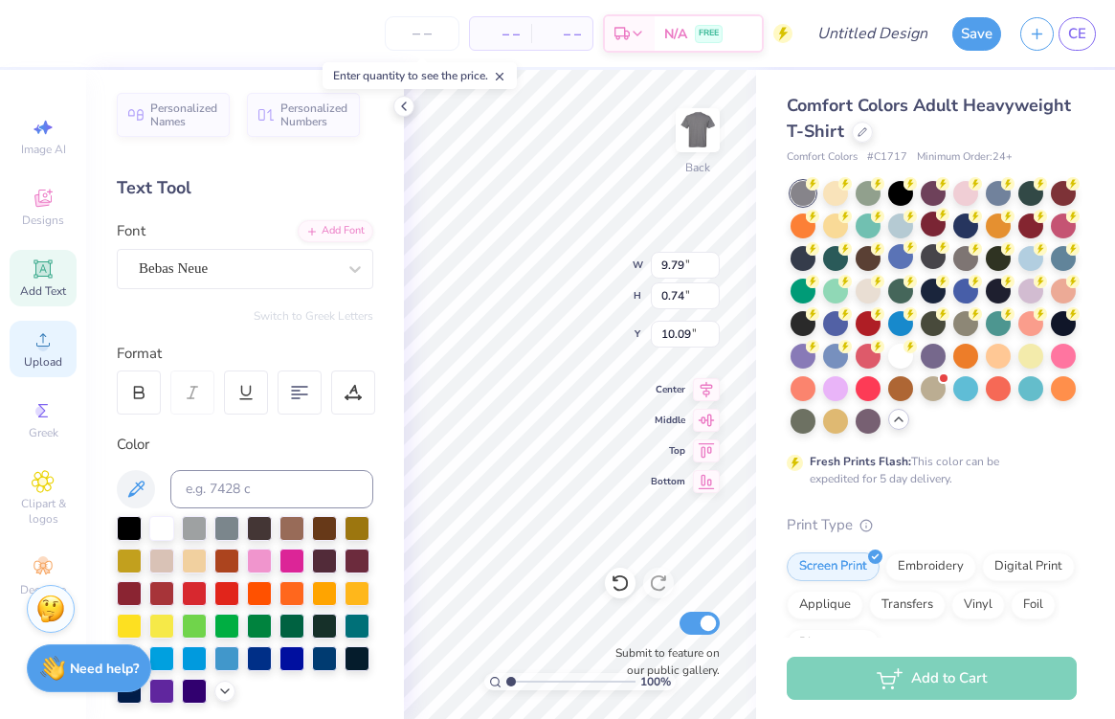
click at [56, 346] on div "Upload" at bounding box center [43, 349] width 67 height 56
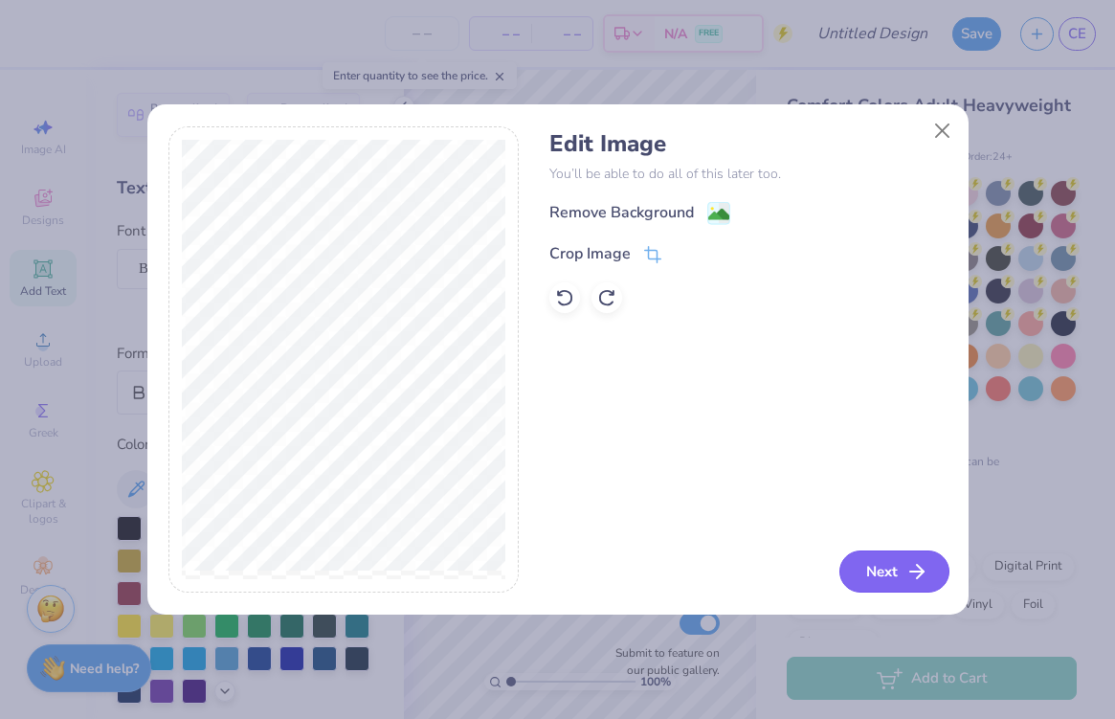
click at [911, 576] on icon "button" at bounding box center [916, 571] width 23 height 23
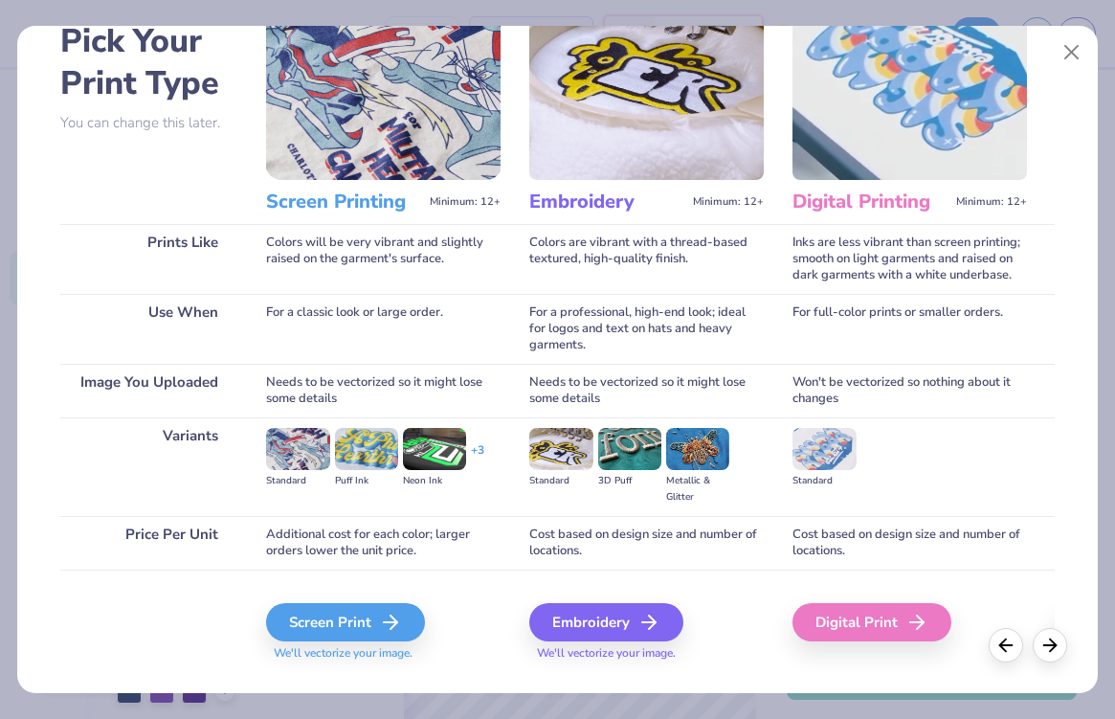
scroll to position [140, 0]
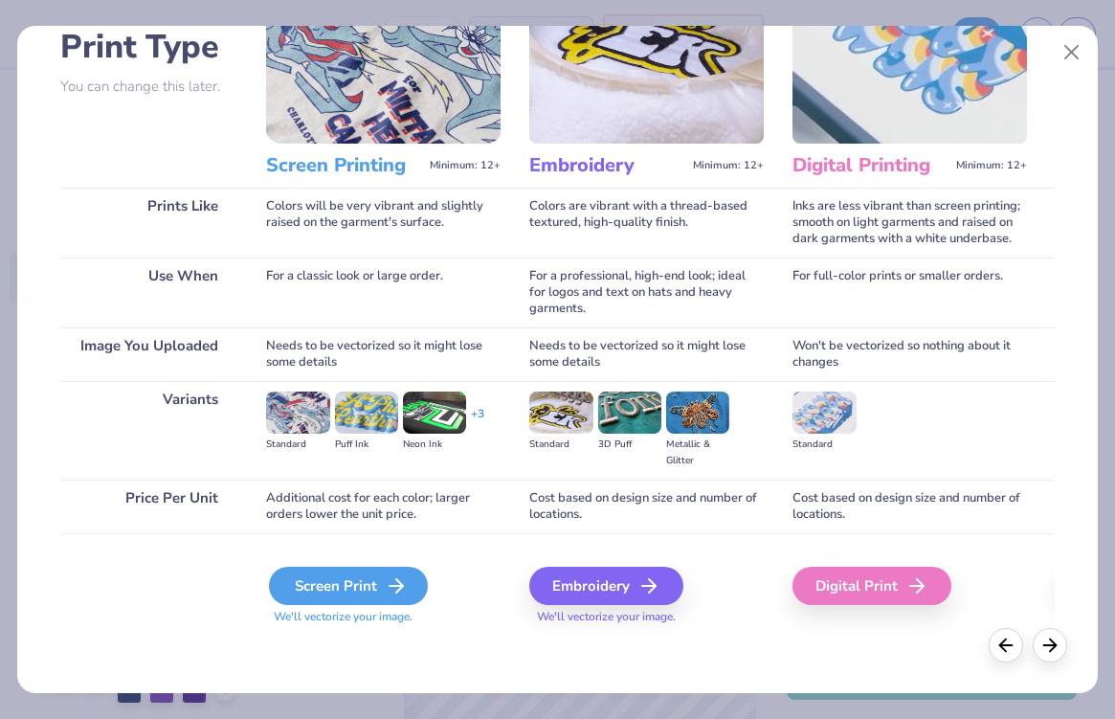
click at [392, 576] on icon at bounding box center [396, 585] width 23 height 23
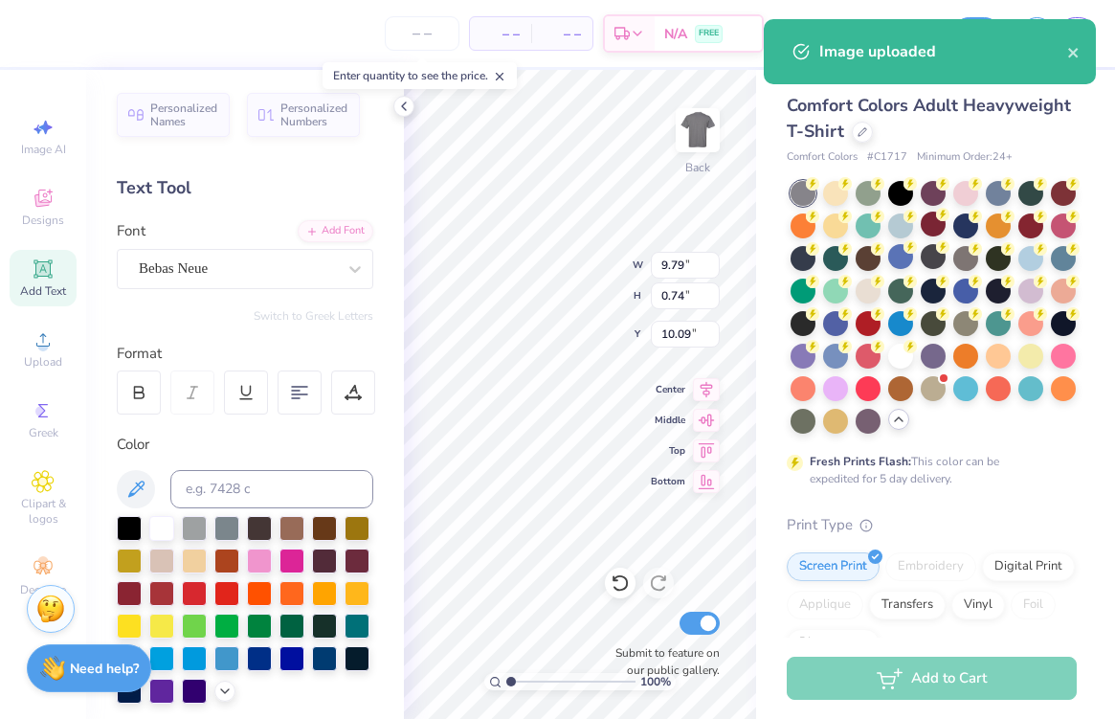
type input "14.17"
type input "6.13"
type input "13.40"
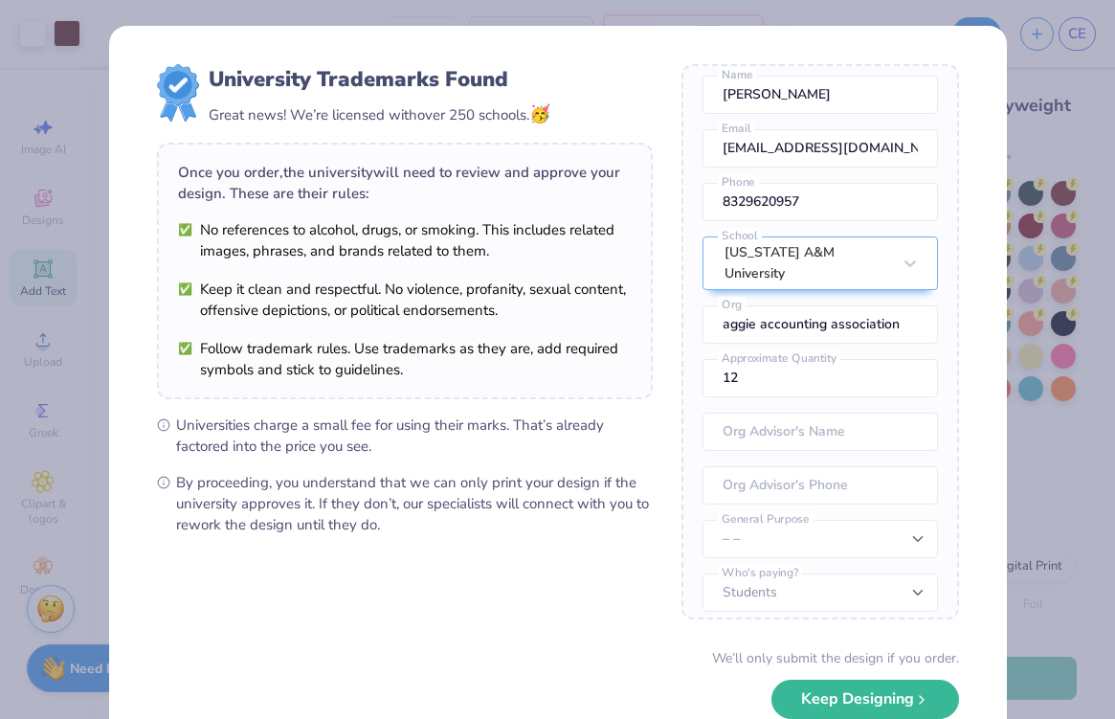
scroll to position [114, 0]
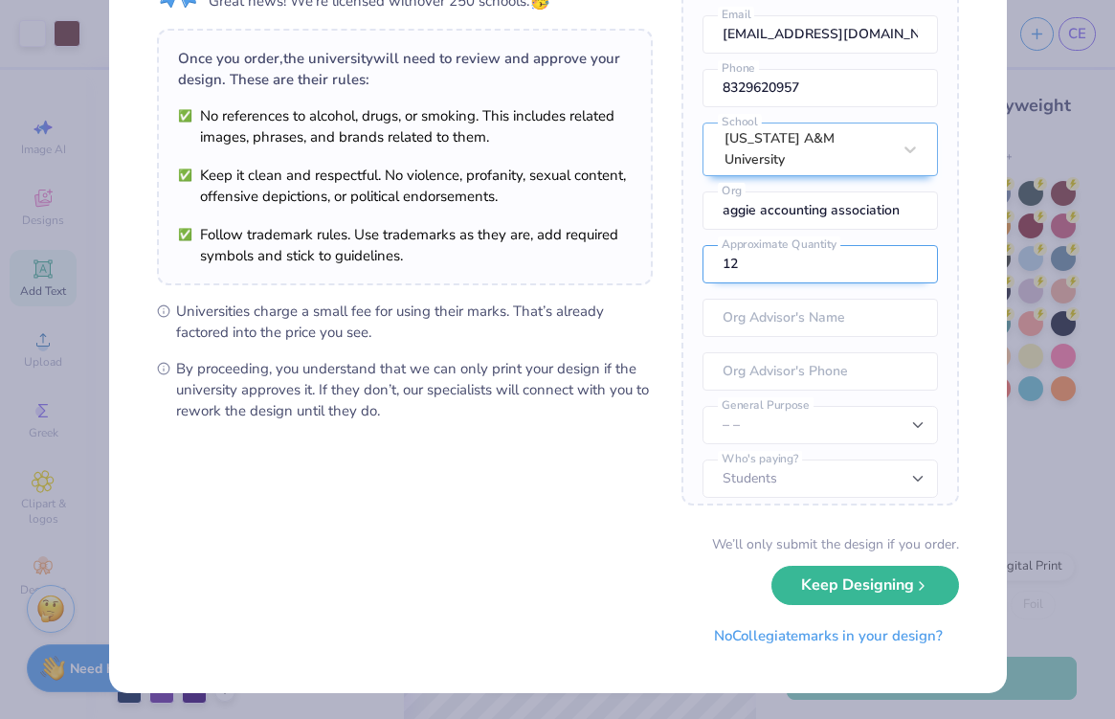
click at [770, 253] on input "12" at bounding box center [819, 264] width 235 height 38
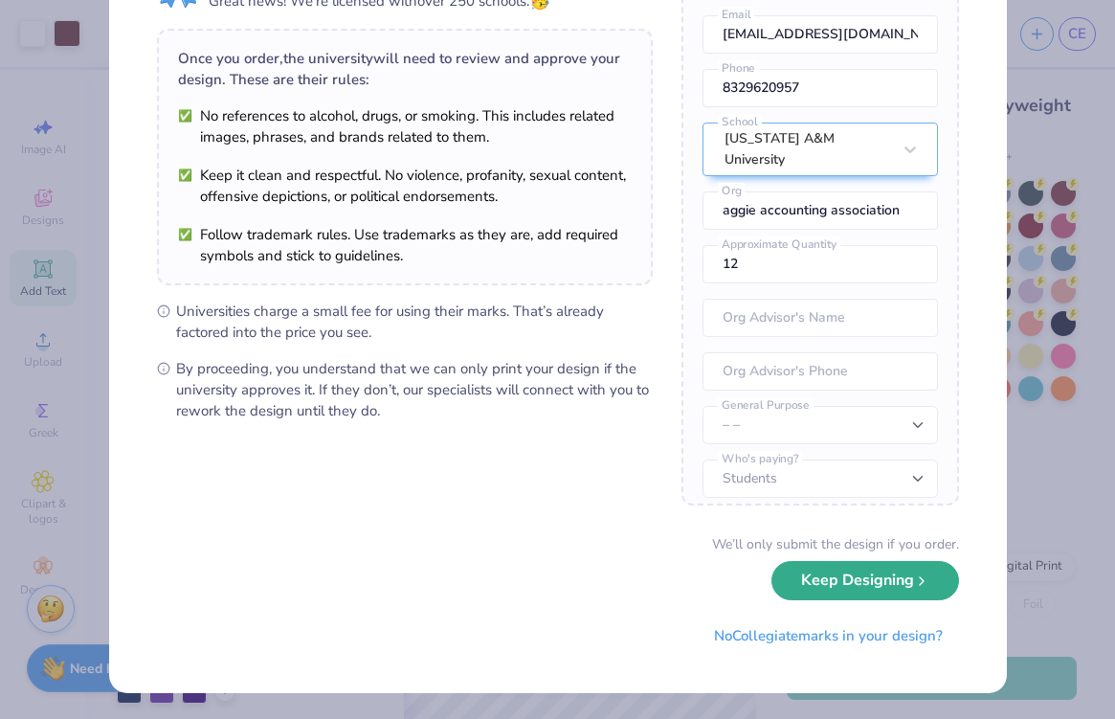
click at [805, 572] on button "Keep Designing" at bounding box center [865, 580] width 188 height 39
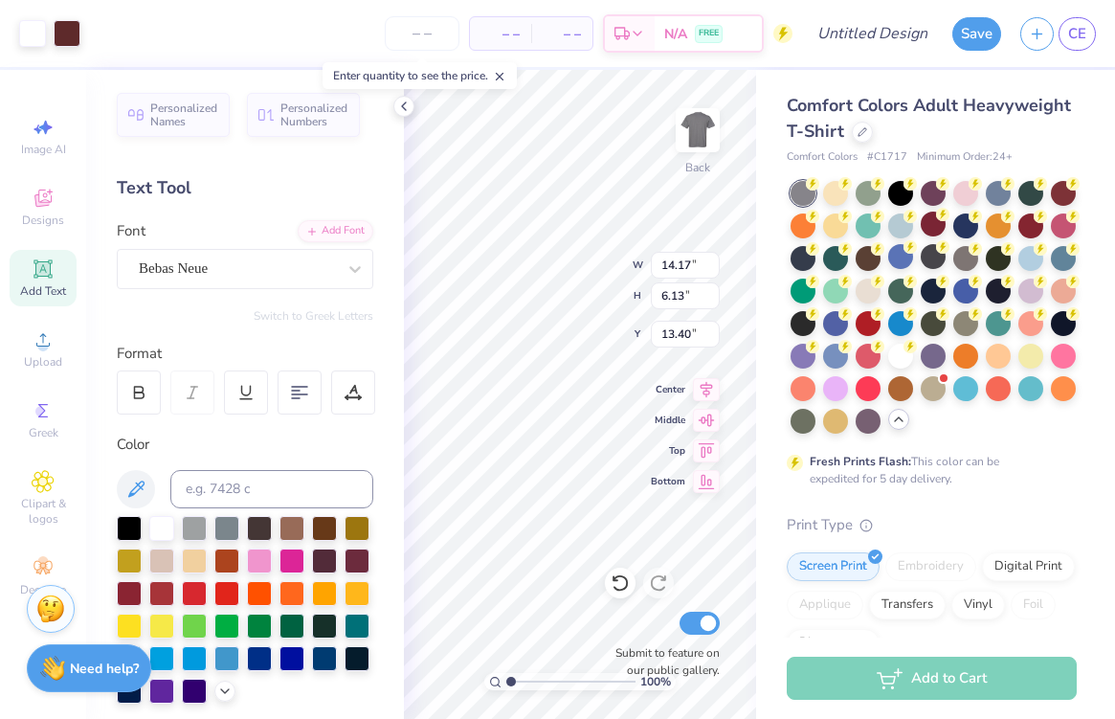
scroll to position [0, 0]
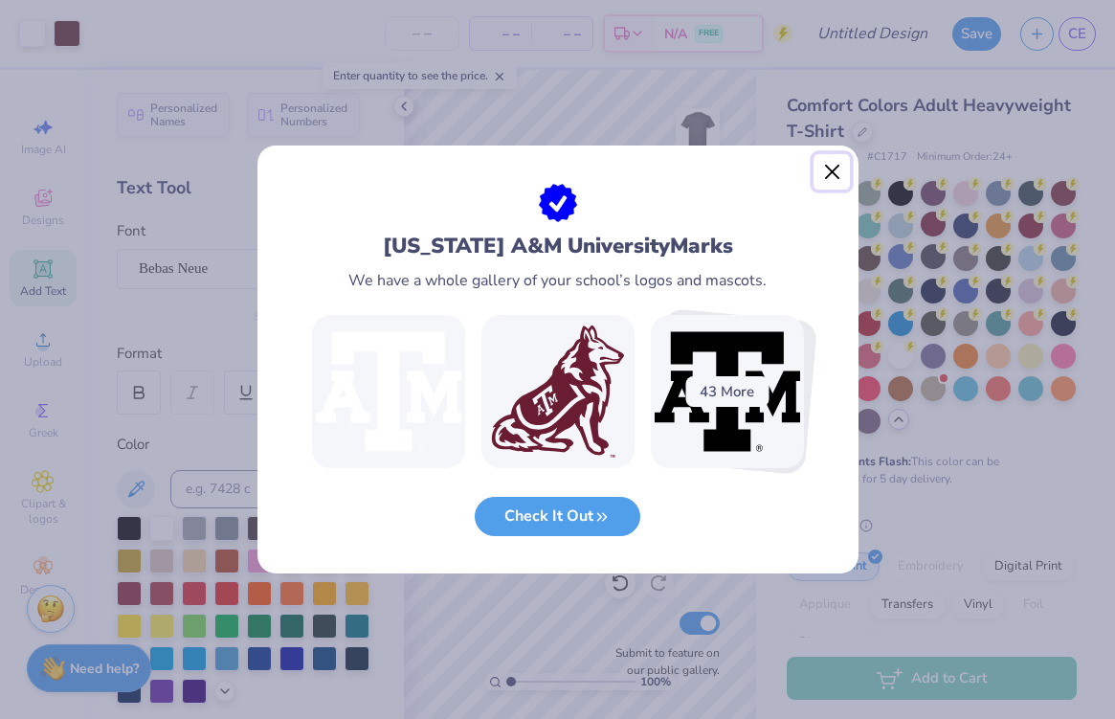
click at [832, 174] on button "Close" at bounding box center [831, 172] width 36 height 36
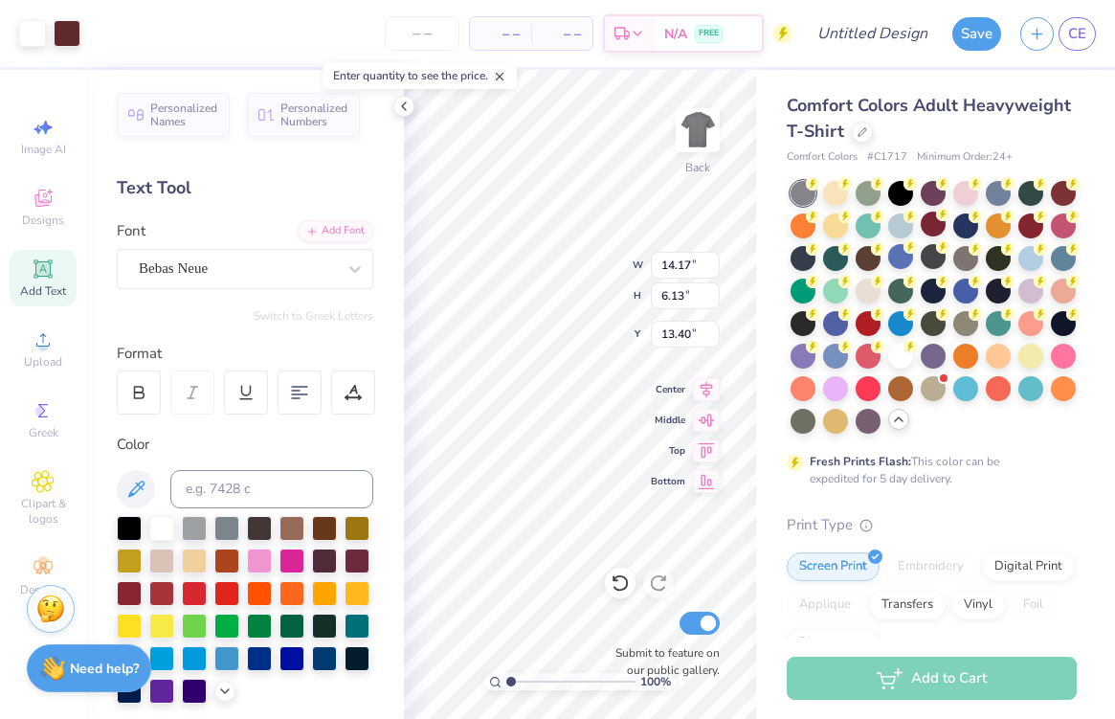
type input "9.73"
type input "4.21"
type input "12.50"
type input "9.79"
type input "0.74"
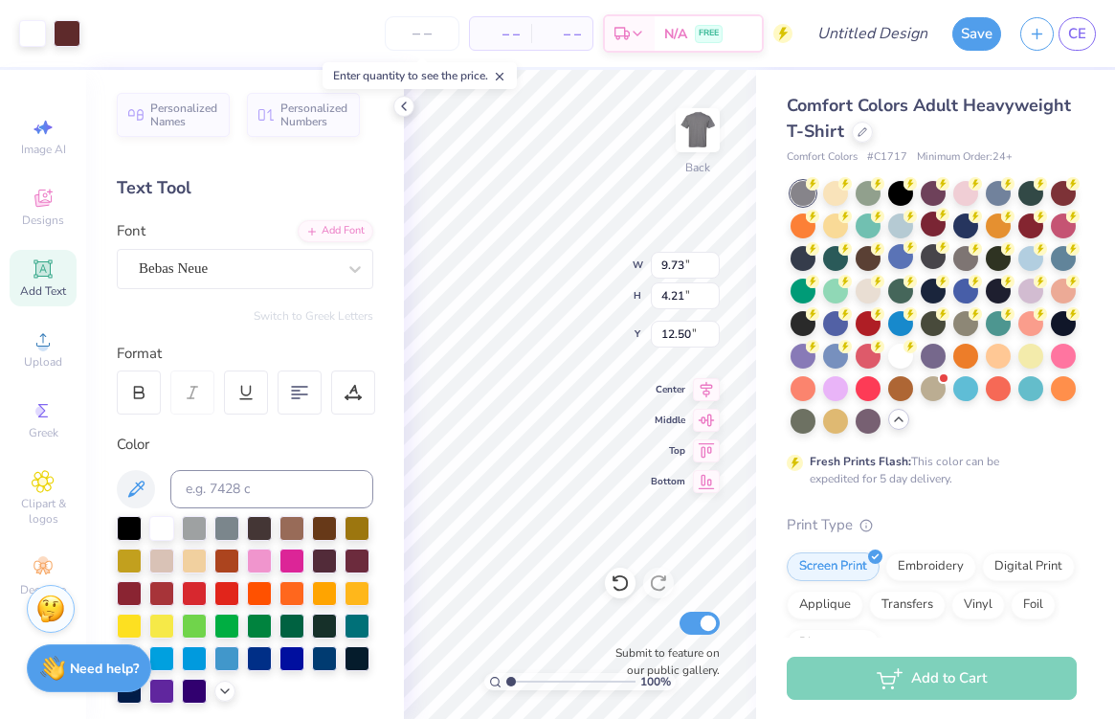
type input "10.09"
click at [142, 494] on icon at bounding box center [135, 488] width 23 height 23
type input "9.63"
type input "4.08"
click at [137, 502] on button at bounding box center [136, 489] width 38 height 38
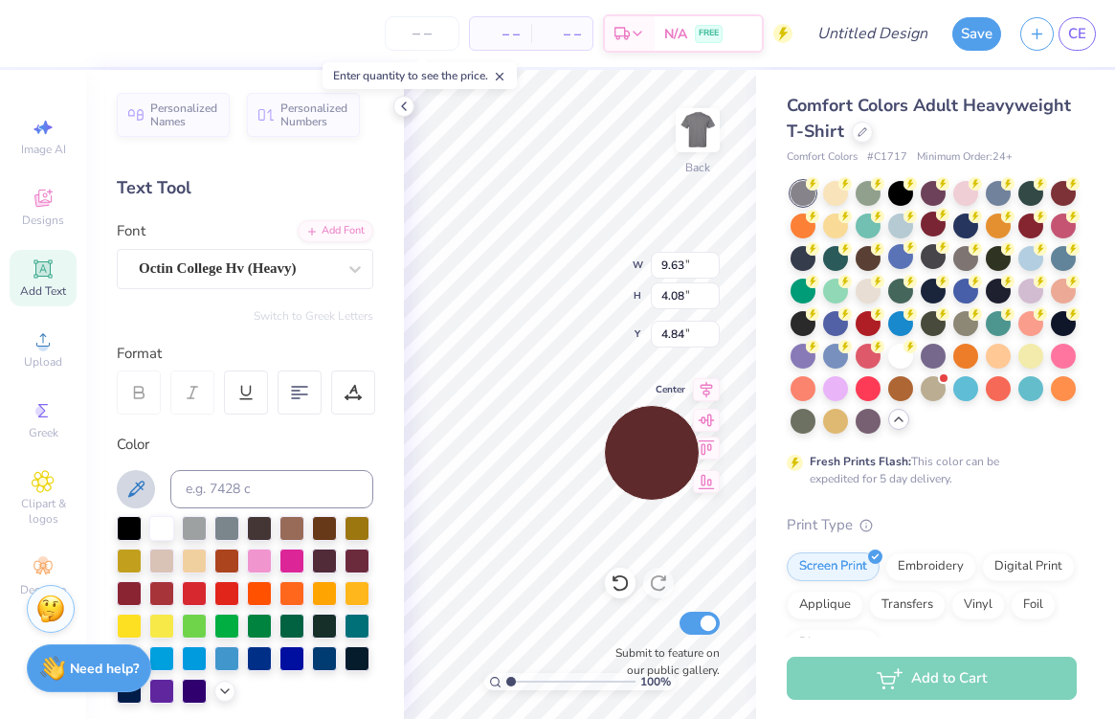
click at [652, 452] on span "Top" at bounding box center [668, 447] width 34 height 13
click at [652, 453] on span "Top" at bounding box center [668, 447] width 34 height 13
click at [141, 491] on icon at bounding box center [135, 488] width 23 height 23
type input "4.93"
click at [139, 499] on icon at bounding box center [135, 488] width 23 height 23
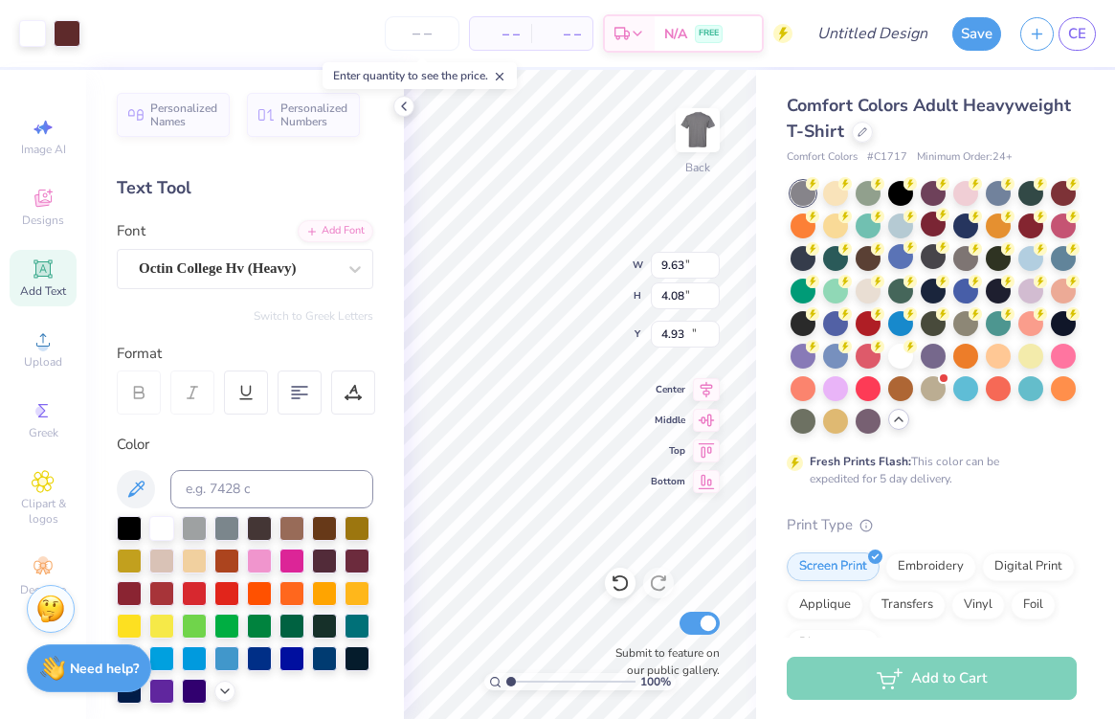
type input "9.73"
type input "4.21"
type input "12.50"
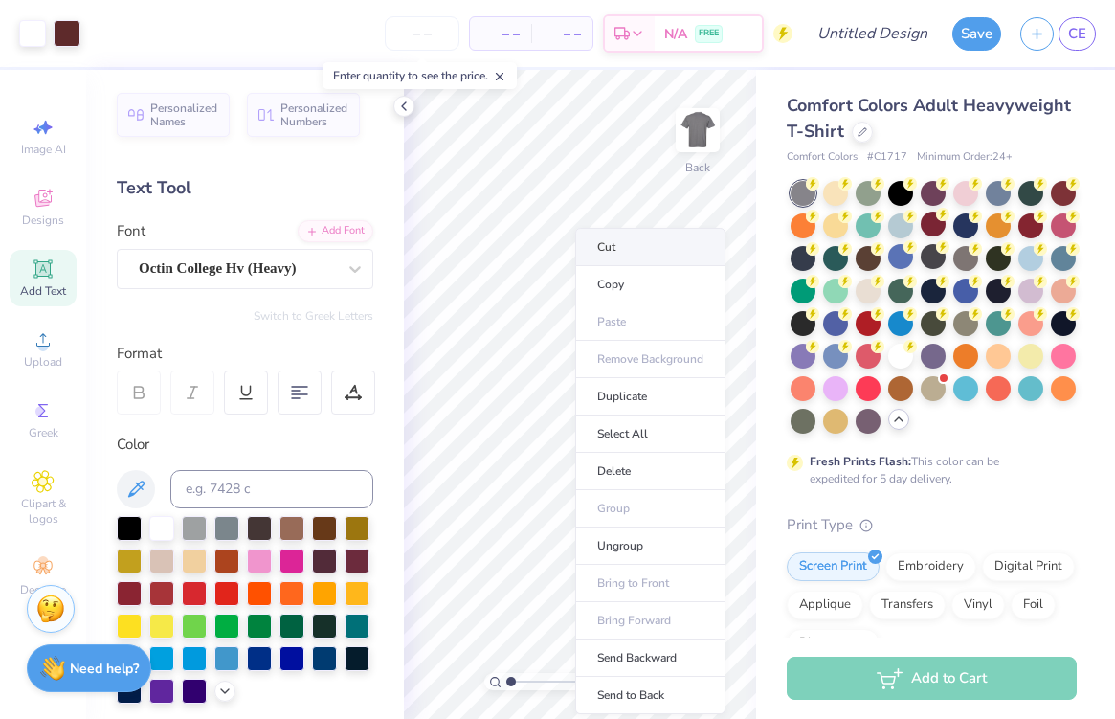
click at [648, 254] on li "Cut" at bounding box center [650, 247] width 150 height 38
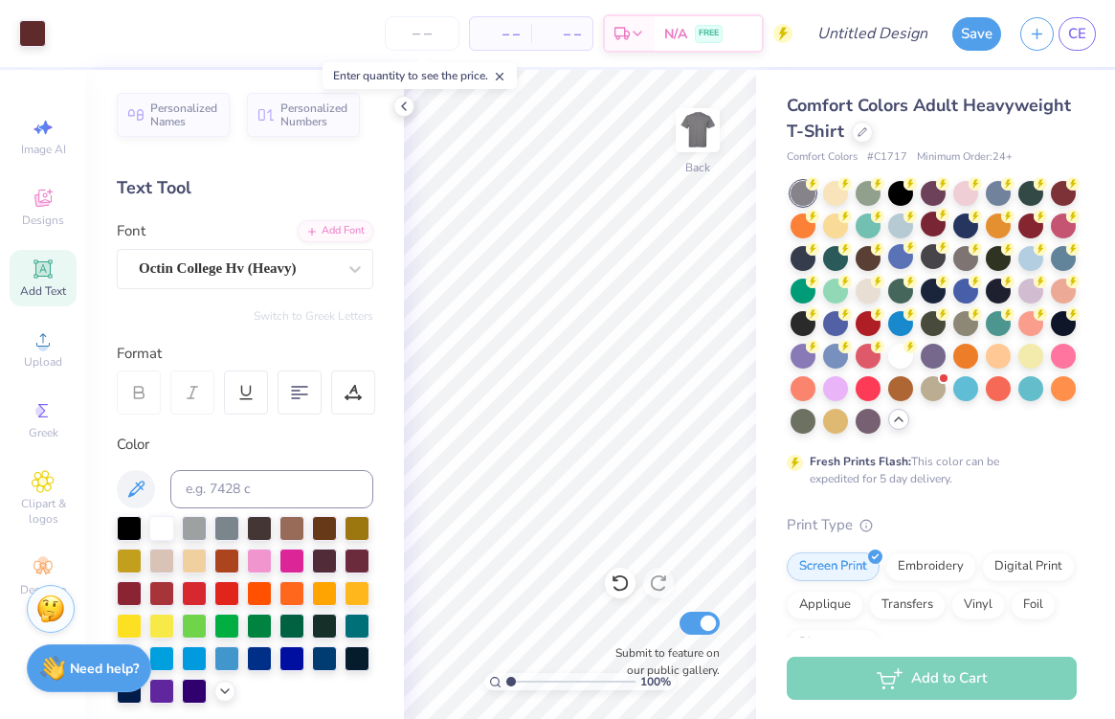
click at [46, 283] on span "Add Text" at bounding box center [43, 290] width 46 height 15
type textarea "-"
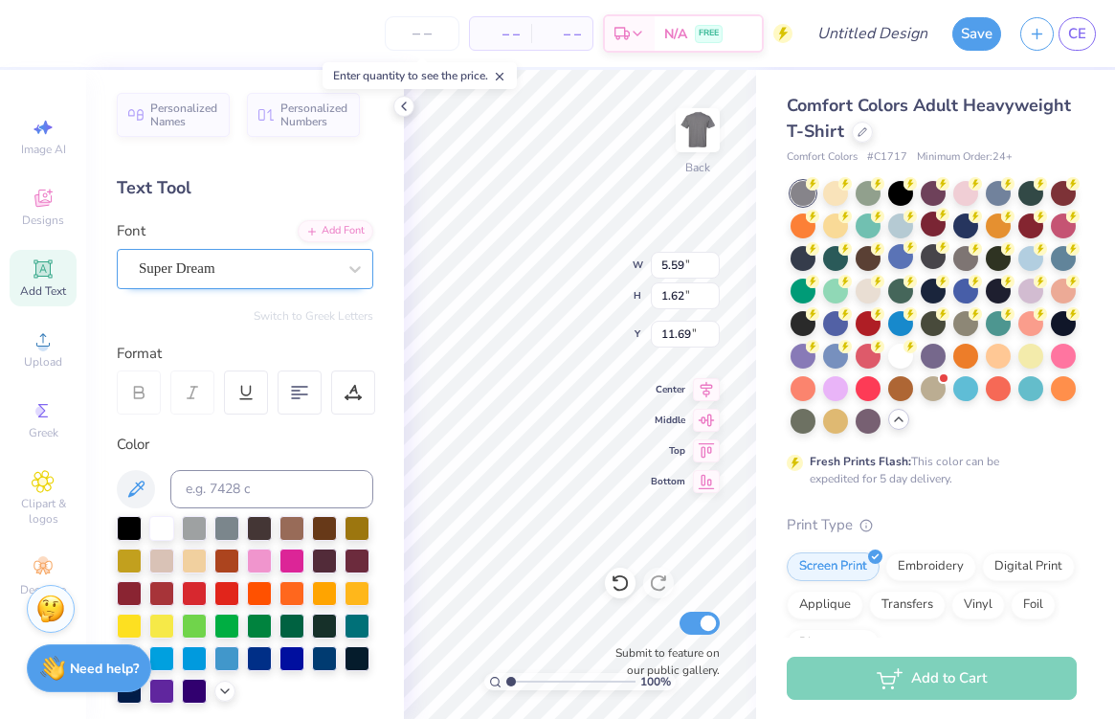
click at [283, 268] on div "Super Dream" at bounding box center [237, 269] width 201 height 30
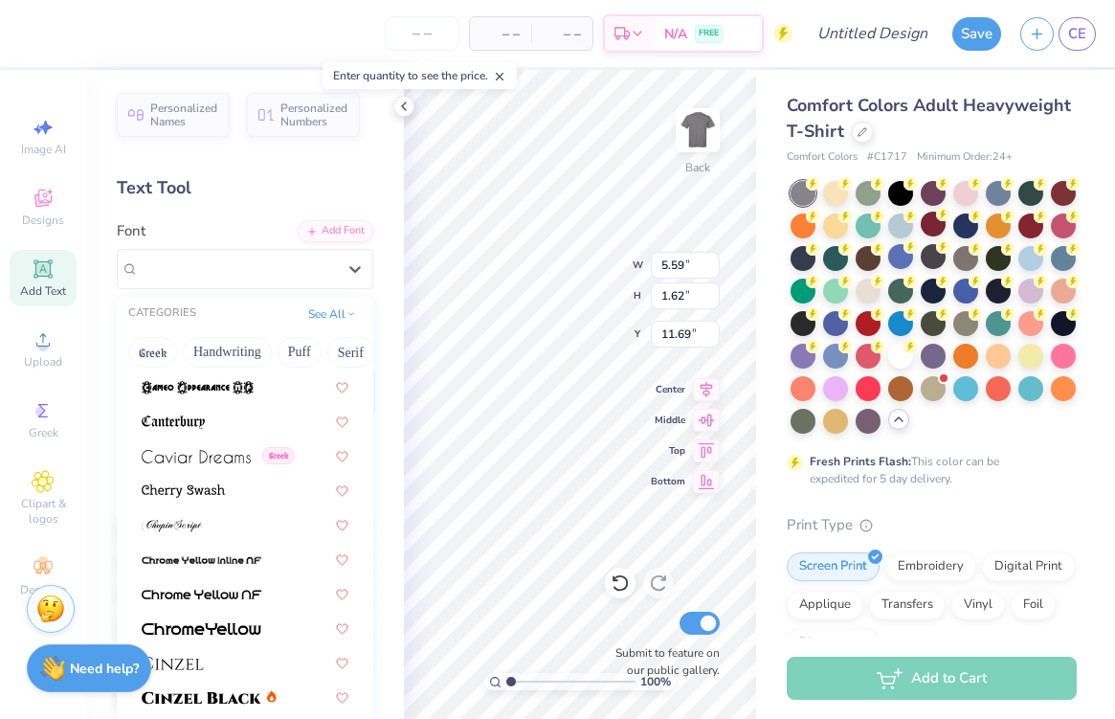
scroll to position [2033, 0]
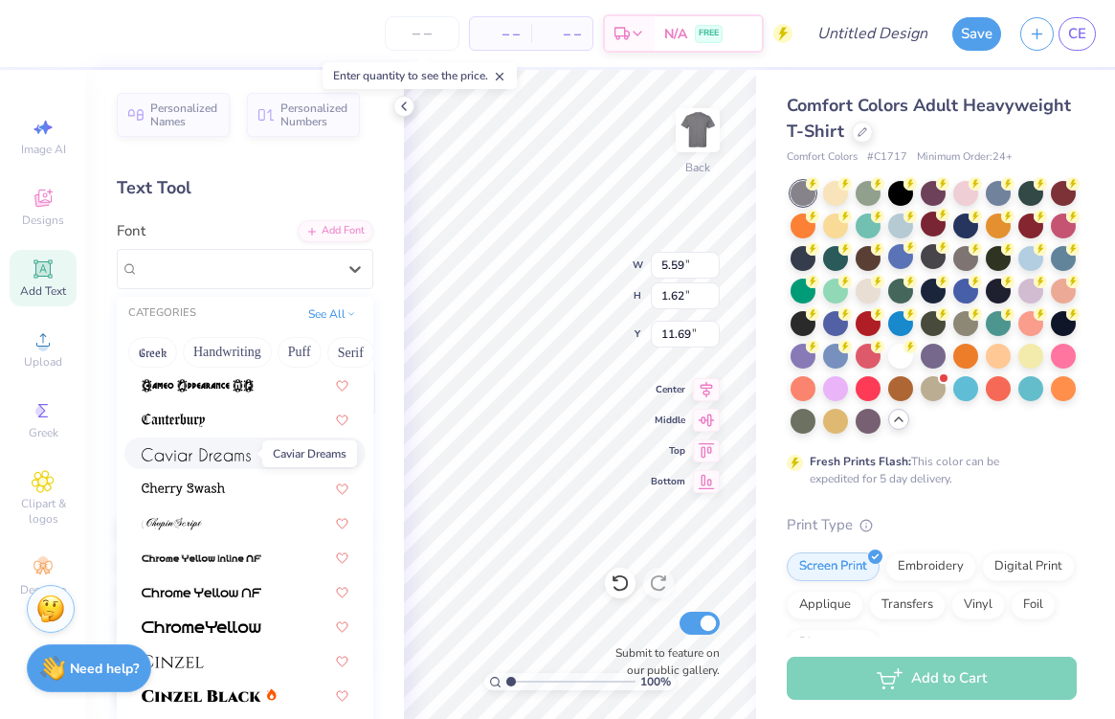
click at [212, 445] on span at bounding box center [196, 453] width 109 height 20
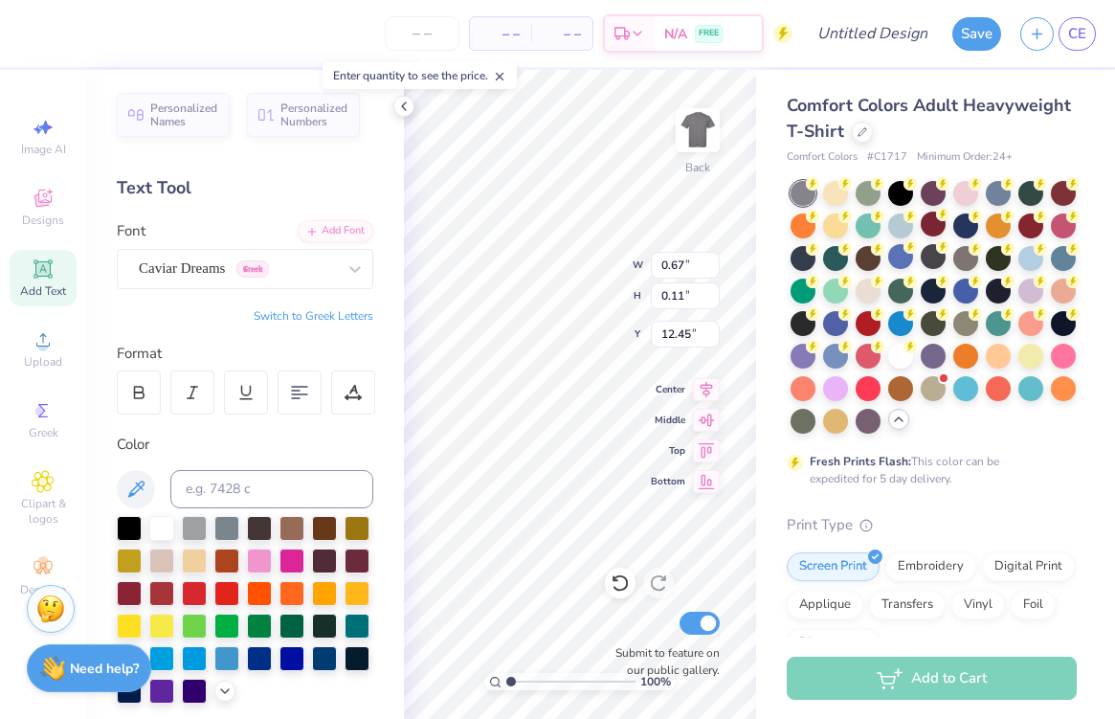
type input "0.11"
click at [690, 411] on div "100 % Back W 0.67 0.67 " H 0.11 0.11 " Y 12.45 12.45 " Center Middle Top Bottom…" at bounding box center [580, 394] width 352 height 649
type input "5.26"
type input "0.83"
type input "11.72"
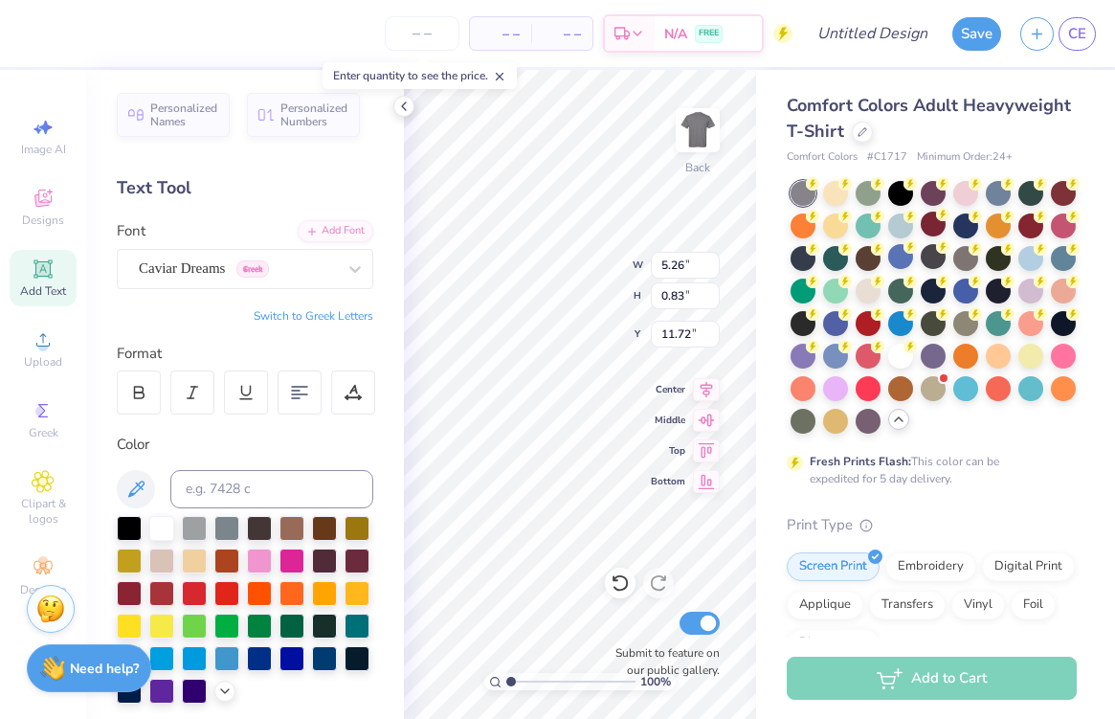
type input "9.26"
type input "9.52"
type input "1.51"
type input "12.77"
click at [765, 449] on div "Comfort Colors Adult Heavyweight T-Shirt Comfort Colors # C1717 Minimum Order: …" at bounding box center [935, 588] width 359 height 1037
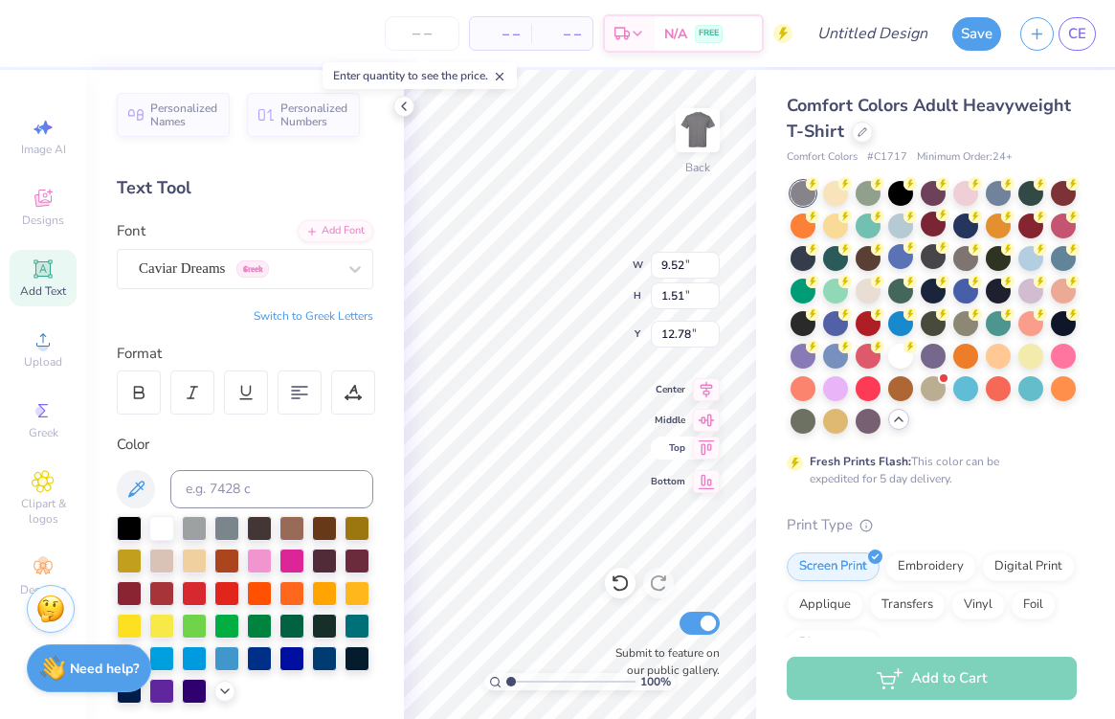
type input "12.50"
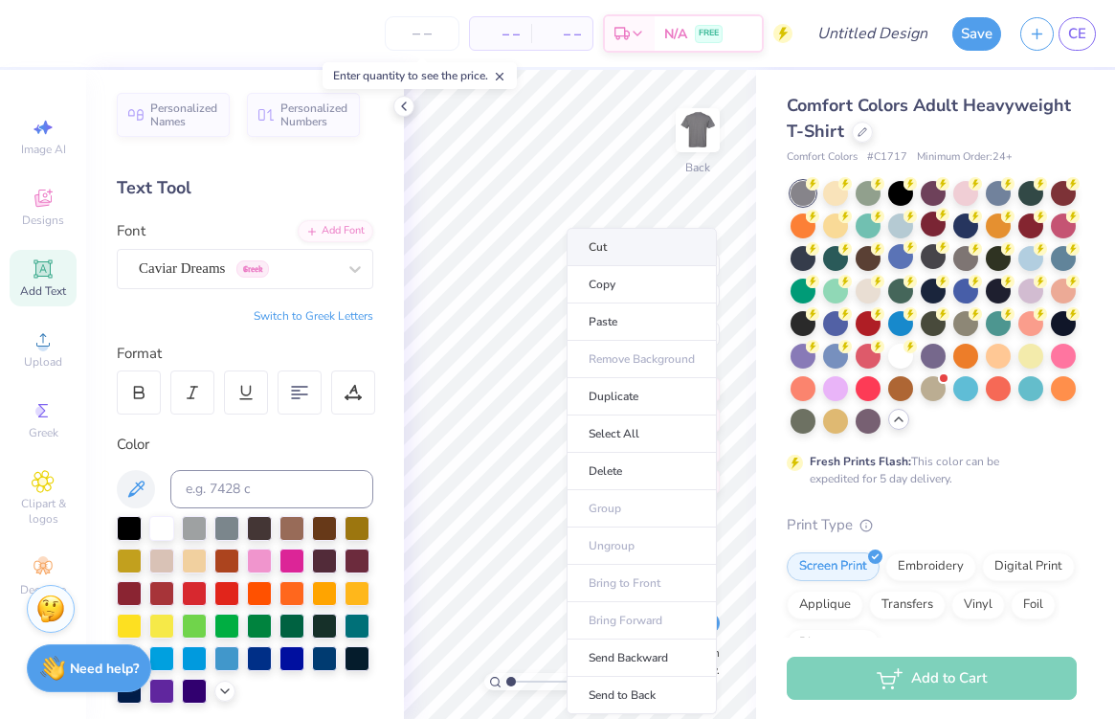
click at [646, 245] on li "Cut" at bounding box center [641, 247] width 150 height 38
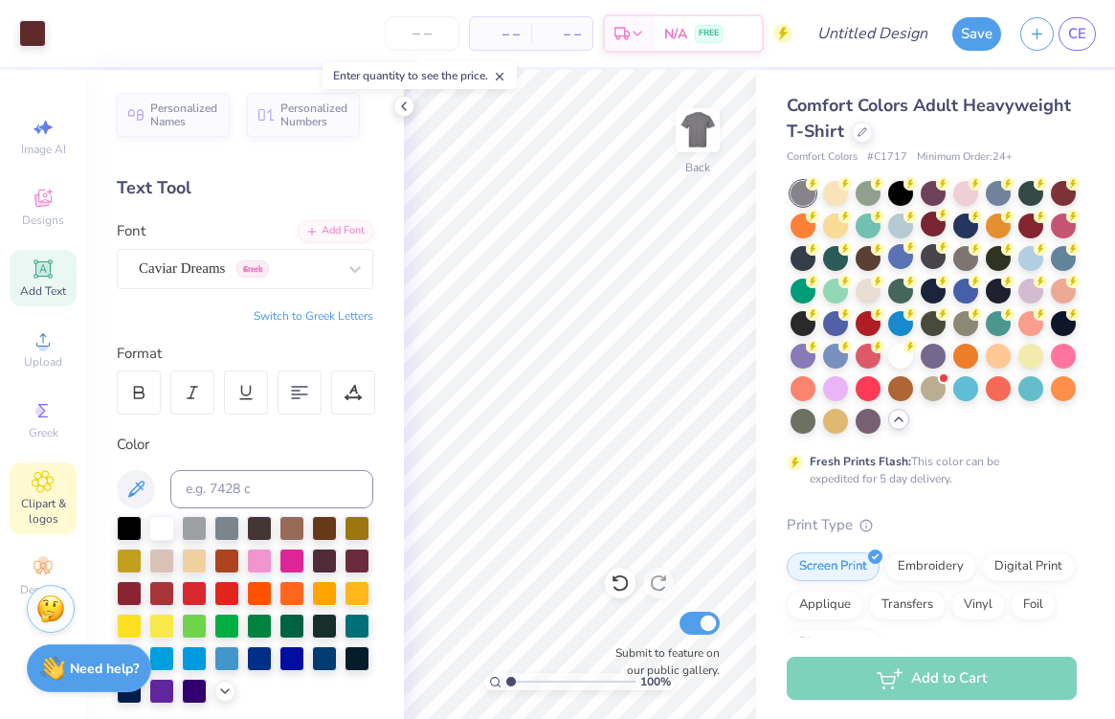
click at [37, 502] on span "Clipart & logos" at bounding box center [43, 511] width 67 height 31
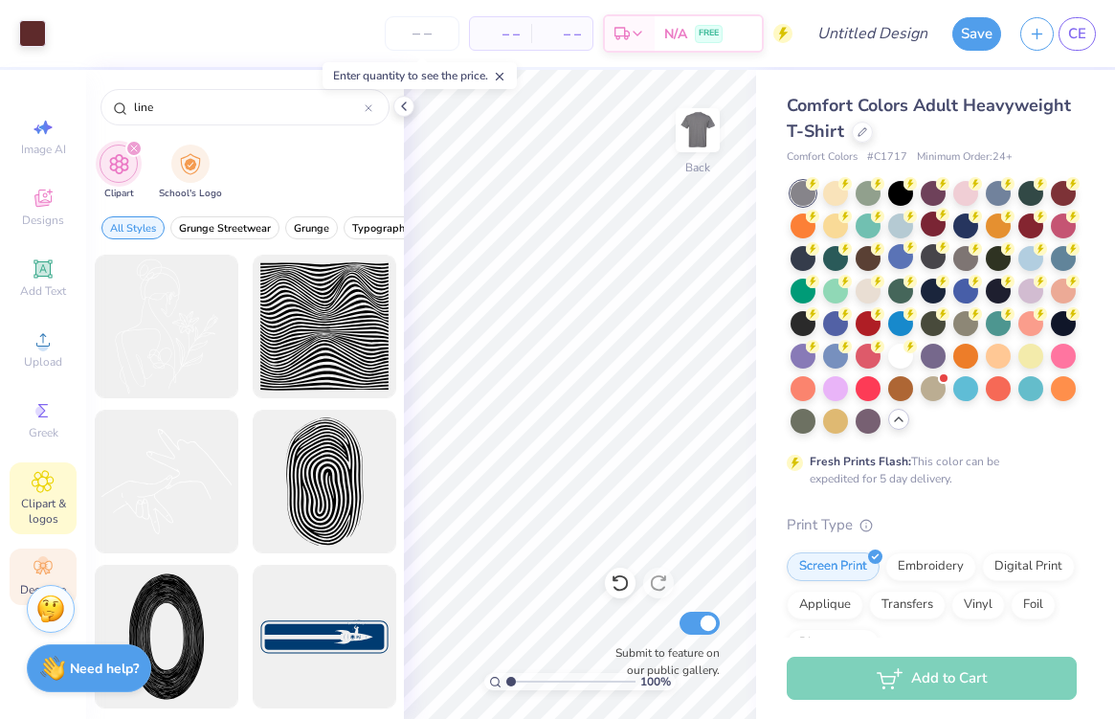
click at [44, 559] on circle at bounding box center [42, 561] width 11 height 11
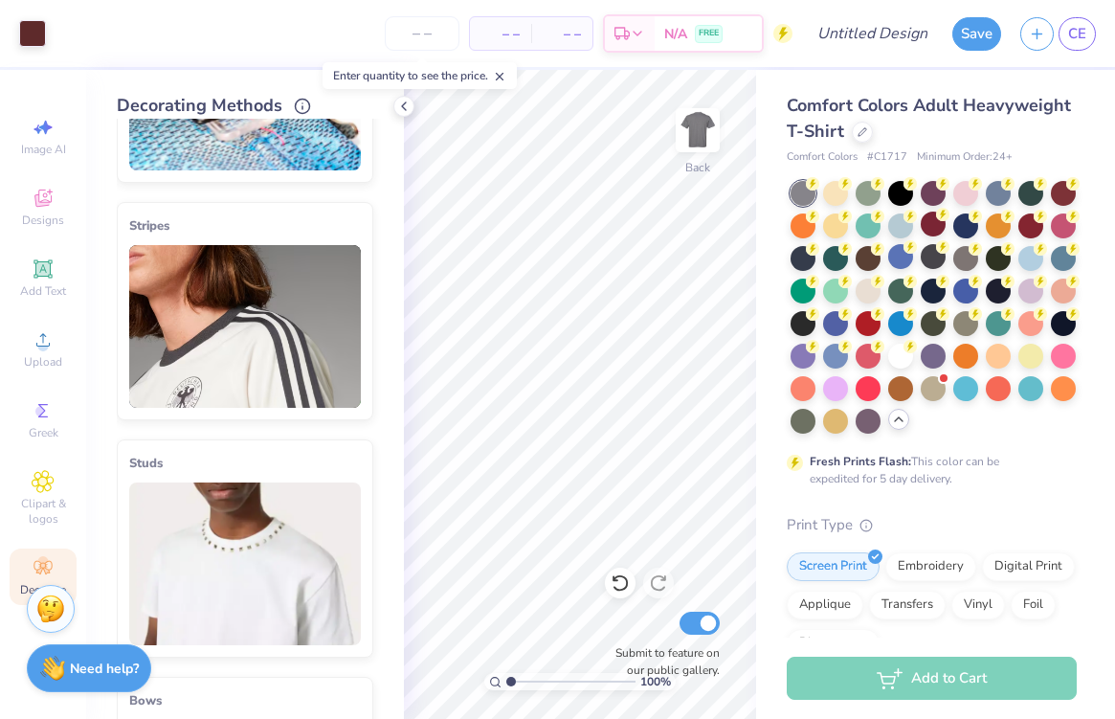
scroll to position [170, 0]
click at [202, 288] on img at bounding box center [245, 325] width 232 height 163
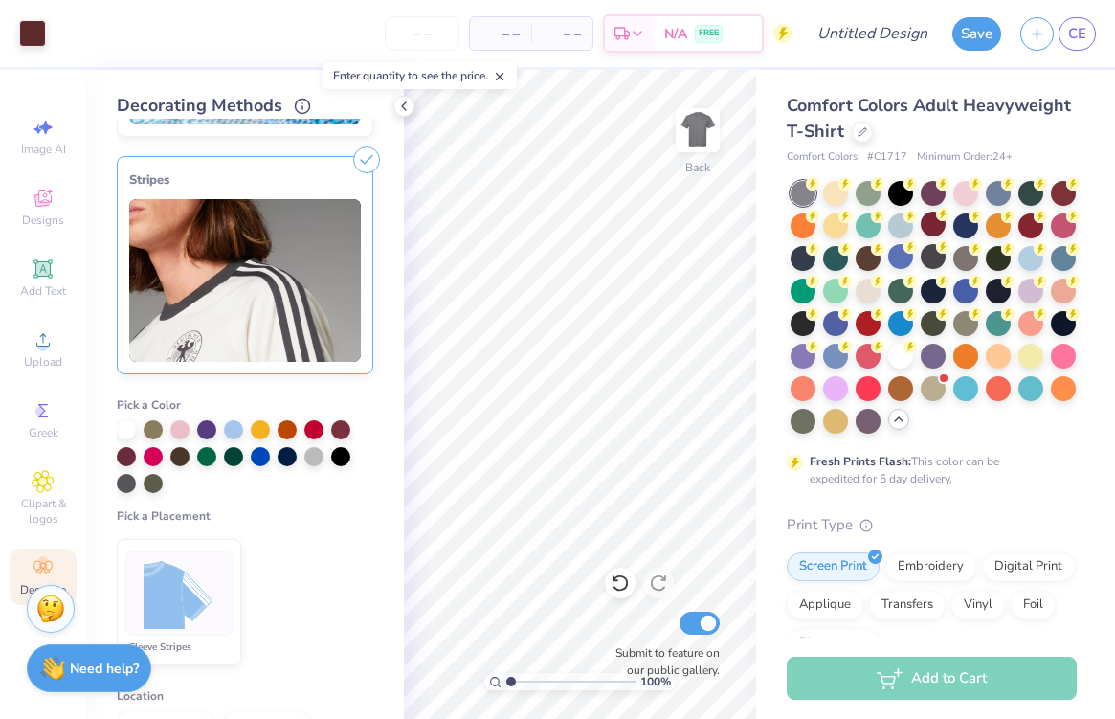
scroll to position [0, 0]
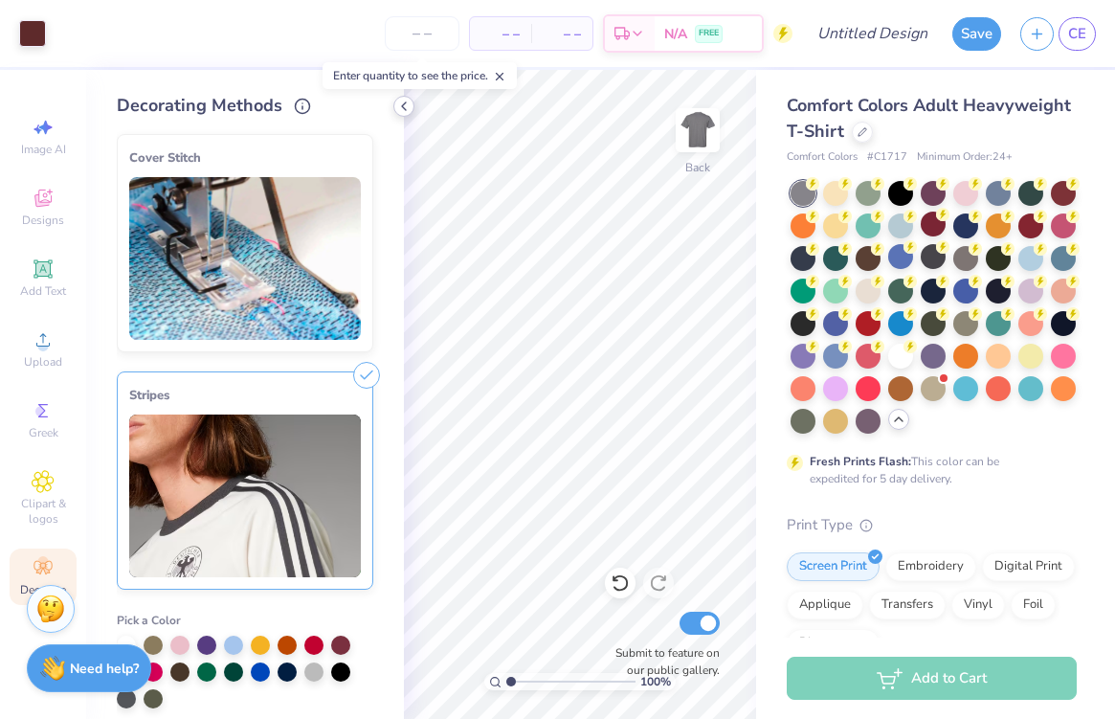
click at [399, 108] on icon at bounding box center [403, 106] width 15 height 15
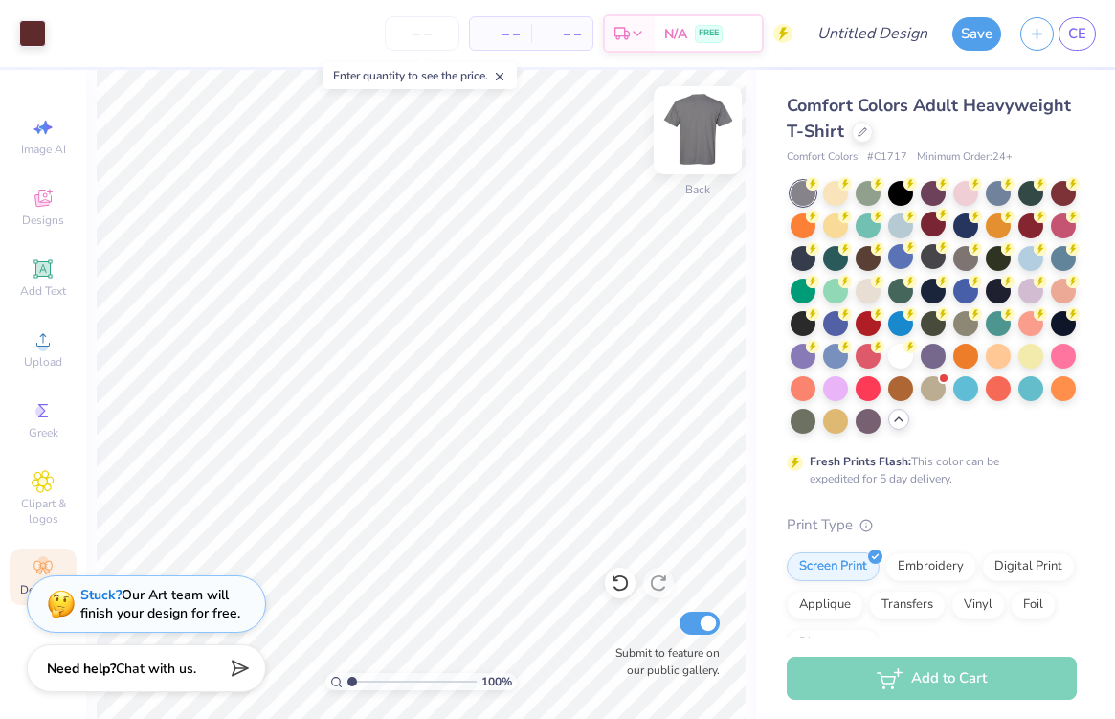
click at [698, 117] on img at bounding box center [697, 130] width 77 height 77
click at [688, 136] on img at bounding box center [697, 130] width 77 height 77
click at [55, 189] on div "Designs" at bounding box center [43, 207] width 67 height 56
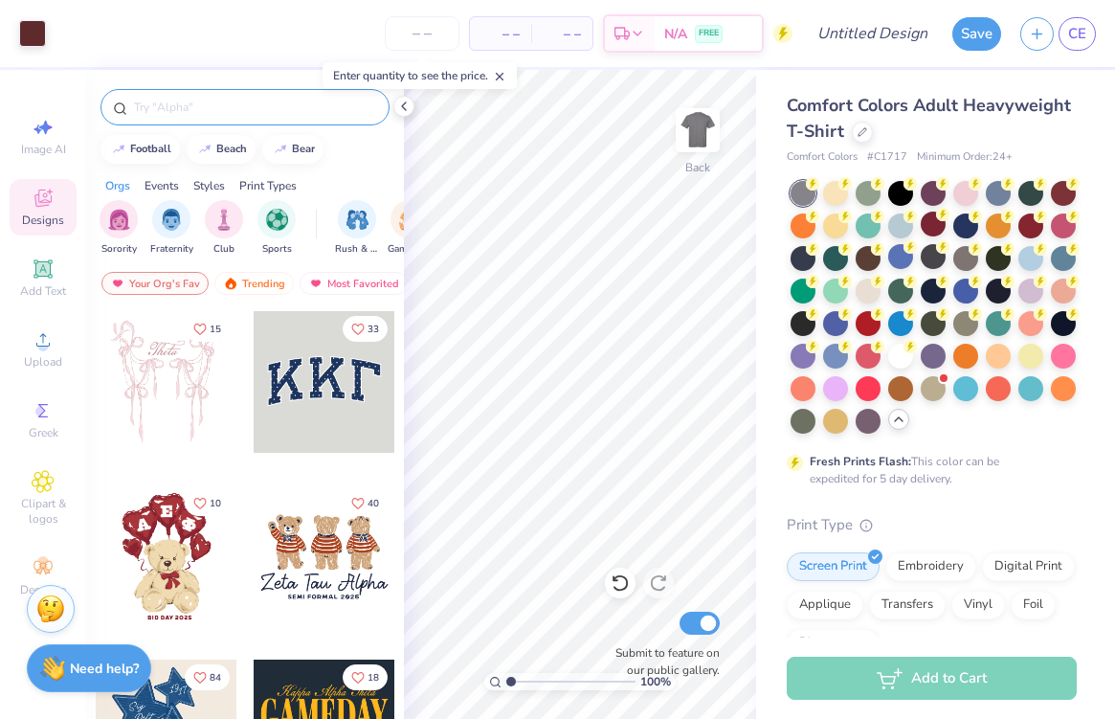
click at [233, 99] on input "text" at bounding box center [254, 107] width 245 height 19
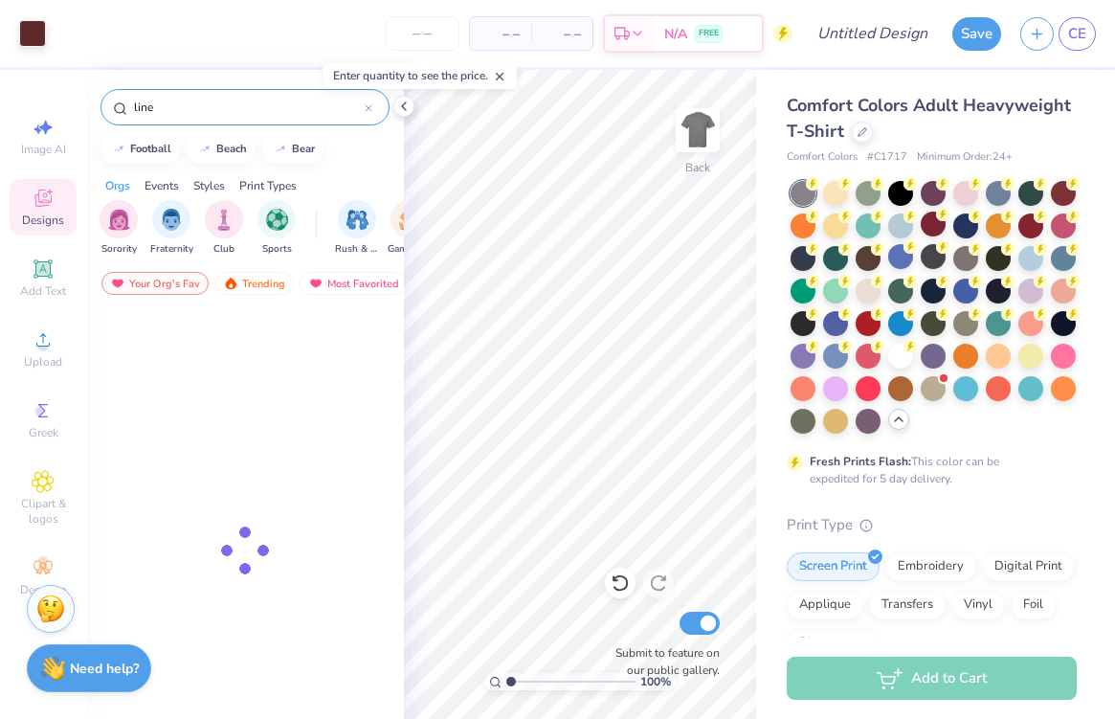
type input "line"
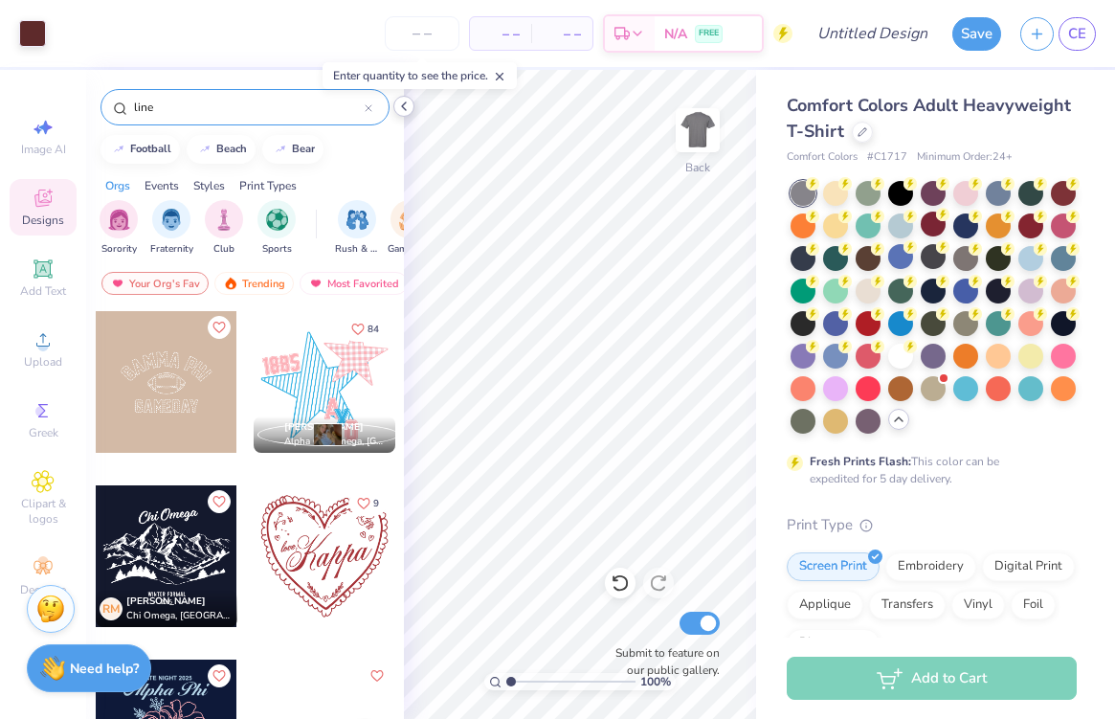
click at [398, 114] on div at bounding box center [403, 106] width 21 height 21
